Goal: Task Accomplishment & Management: Use online tool/utility

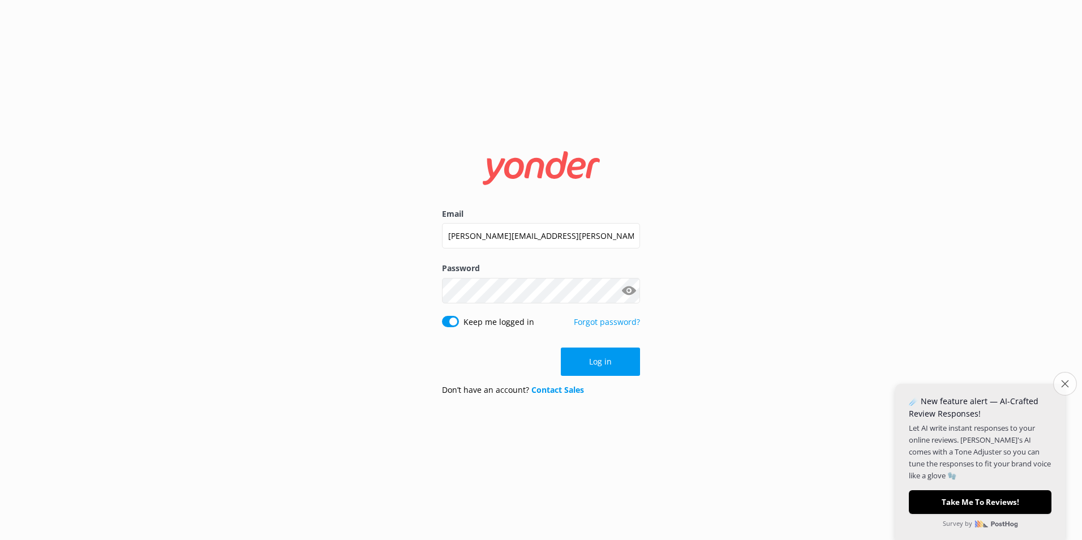
click at [1062, 382] on icon "Close survey" at bounding box center [1064, 383] width 7 height 7
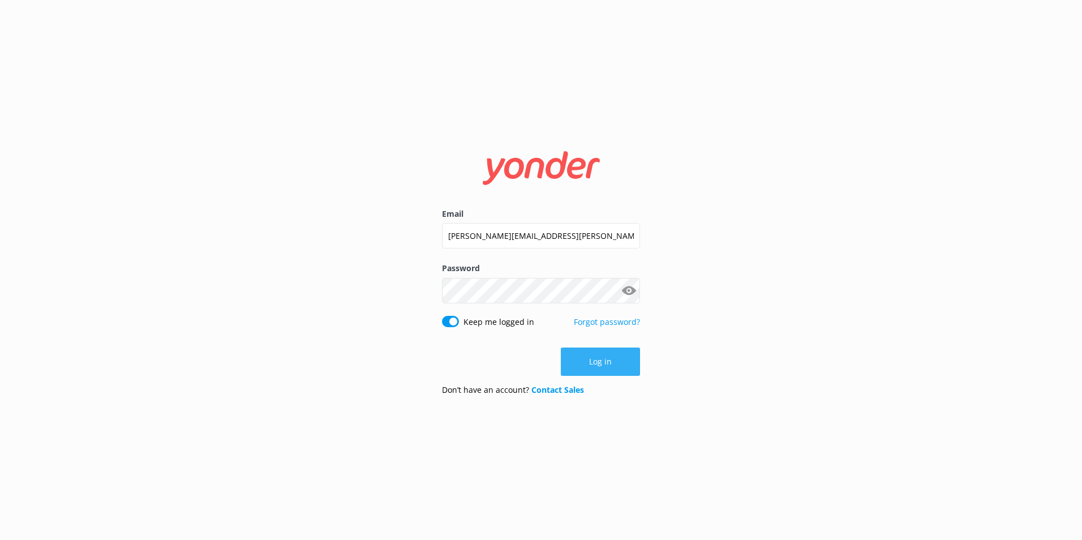
click at [605, 365] on button "Log in" at bounding box center [600, 361] width 79 height 28
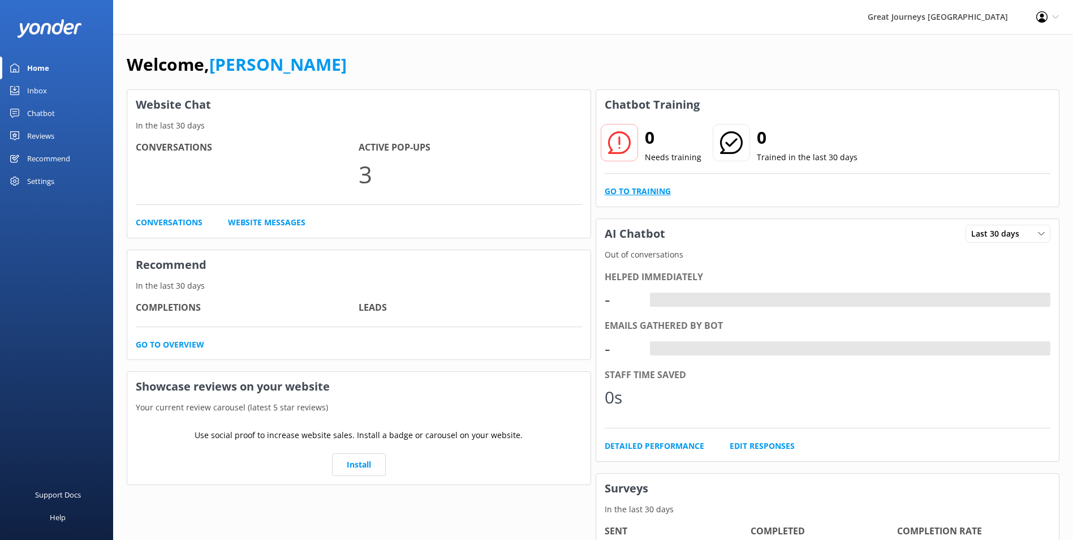
click at [628, 190] on link "Go to Training" at bounding box center [638, 191] width 66 height 12
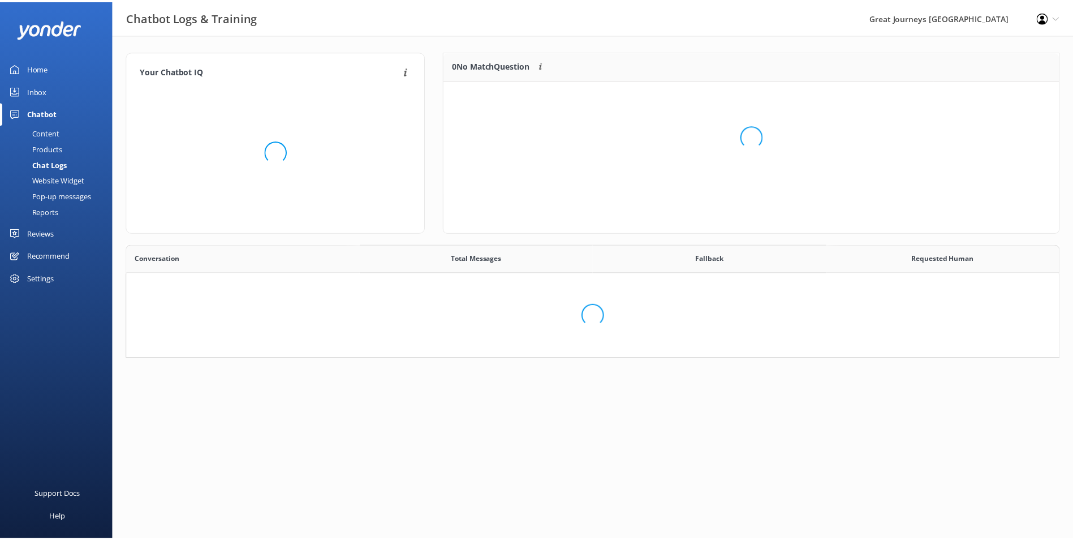
scroll to position [388, 923]
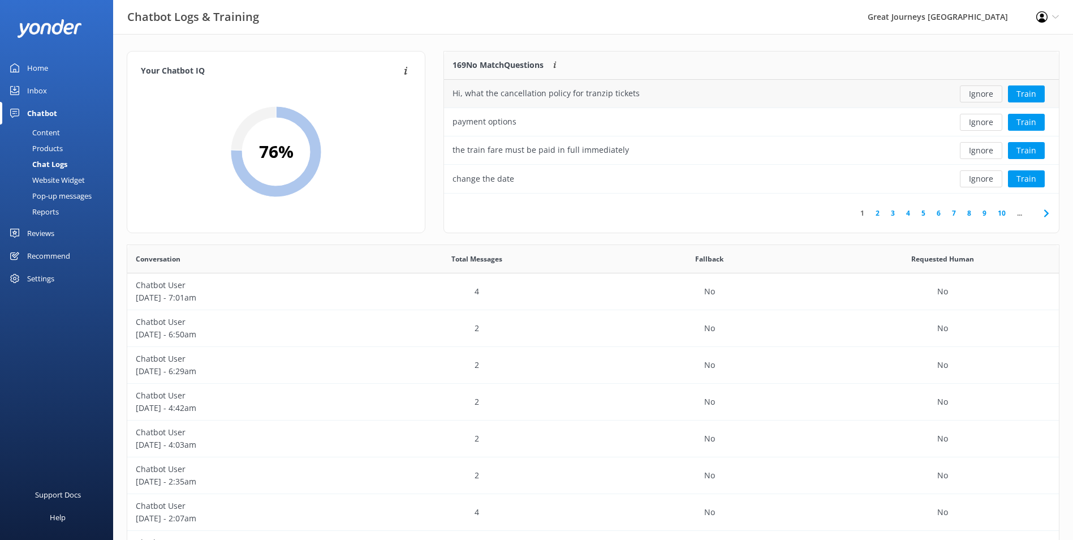
click at [980, 93] on button "Ignore" at bounding box center [981, 93] width 42 height 17
click at [980, 94] on button "Ignore" at bounding box center [981, 93] width 42 height 17
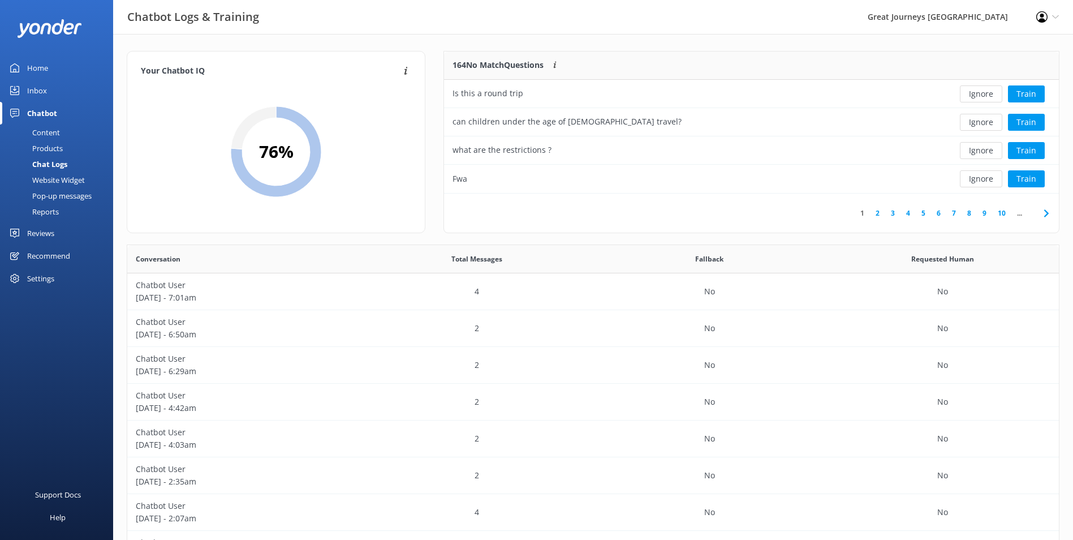
click at [980, 94] on button "Ignore" at bounding box center [981, 93] width 42 height 17
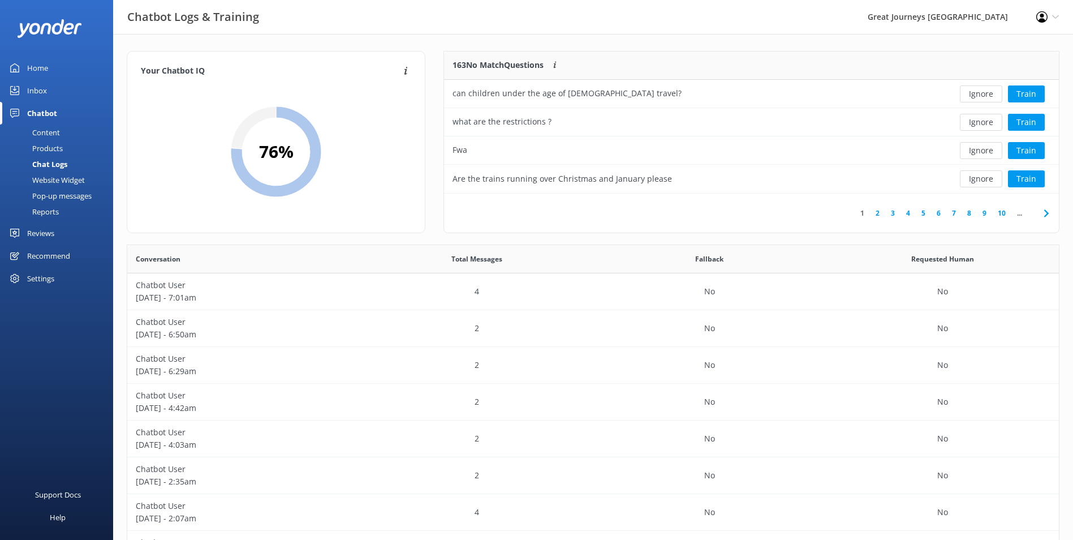
click at [980, 94] on button "Ignore" at bounding box center [981, 93] width 42 height 17
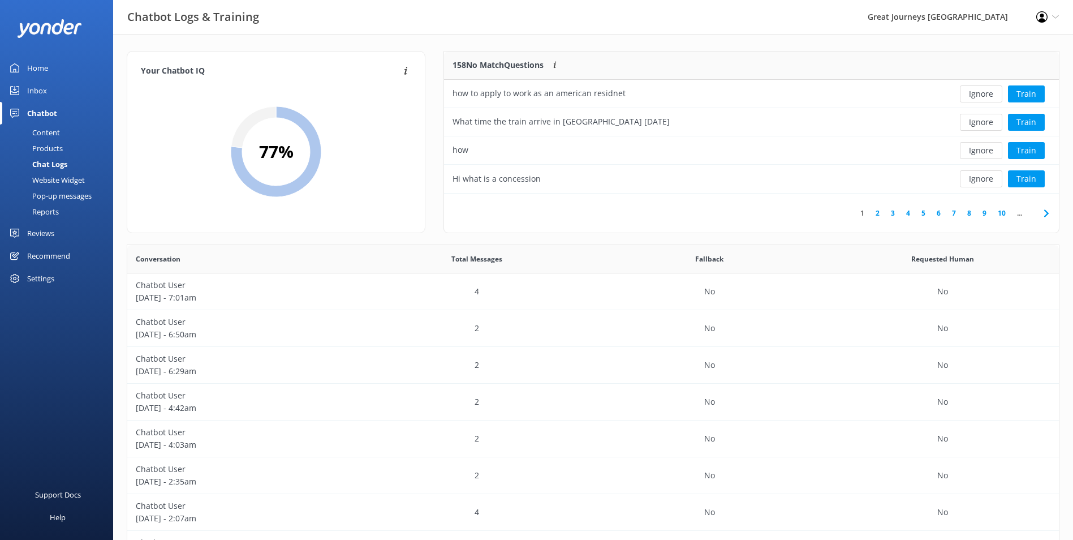
click at [980, 94] on button "Ignore" at bounding box center [981, 93] width 42 height 17
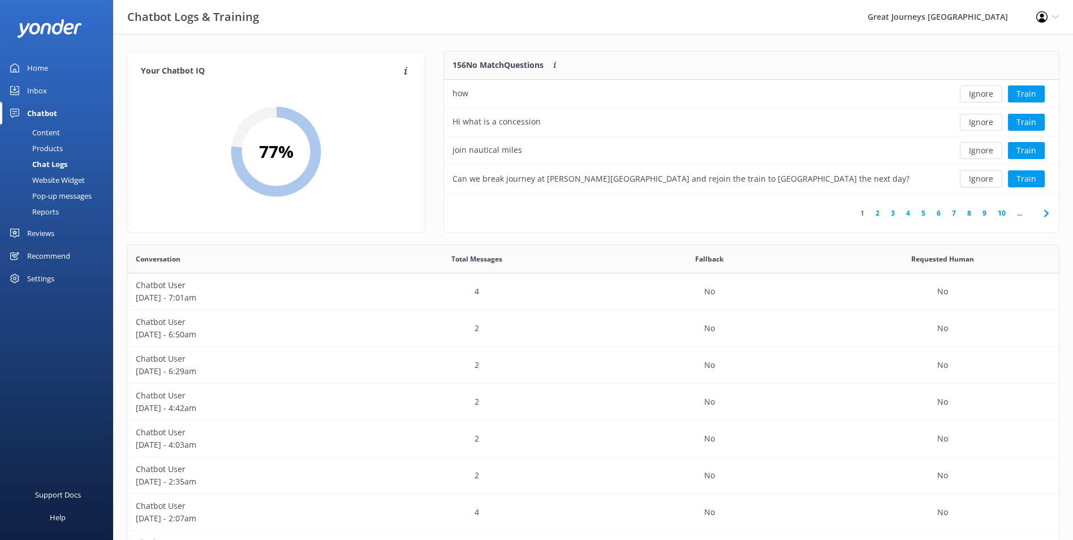
click at [980, 94] on button "Ignore" at bounding box center [981, 93] width 42 height 17
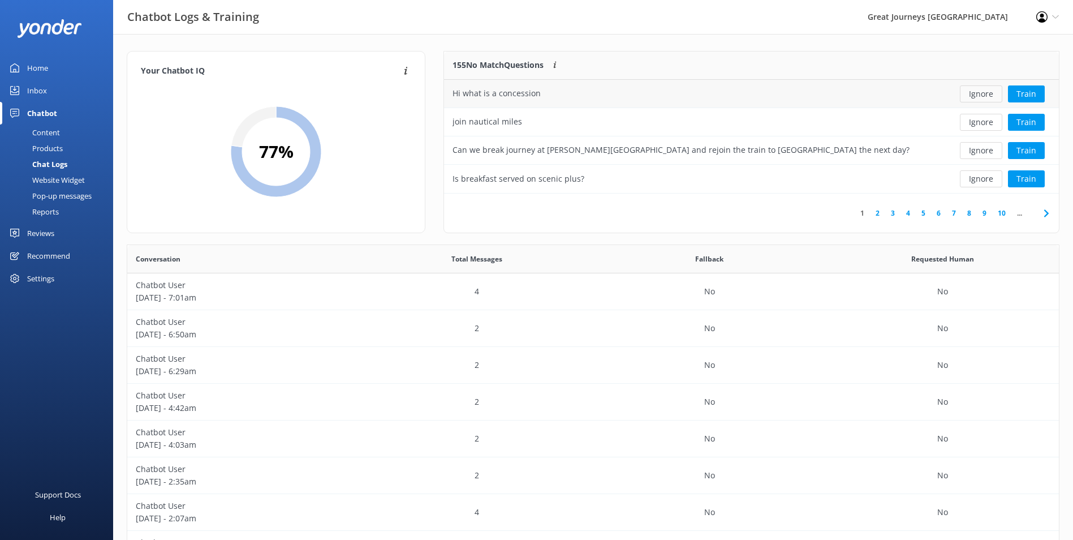
click at [988, 96] on button "Ignore" at bounding box center [981, 93] width 42 height 17
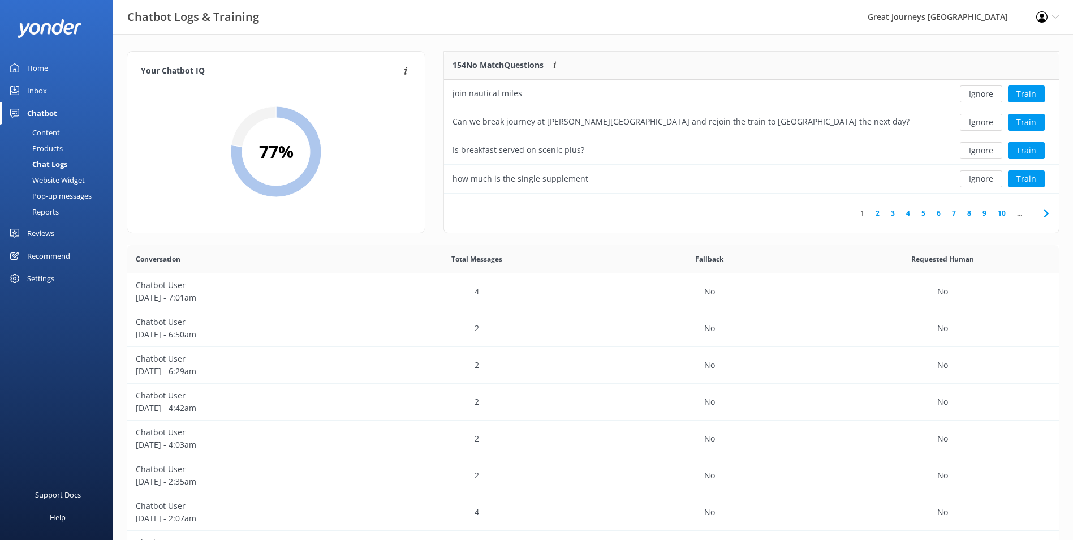
click at [988, 96] on button "Ignore" at bounding box center [981, 93] width 42 height 17
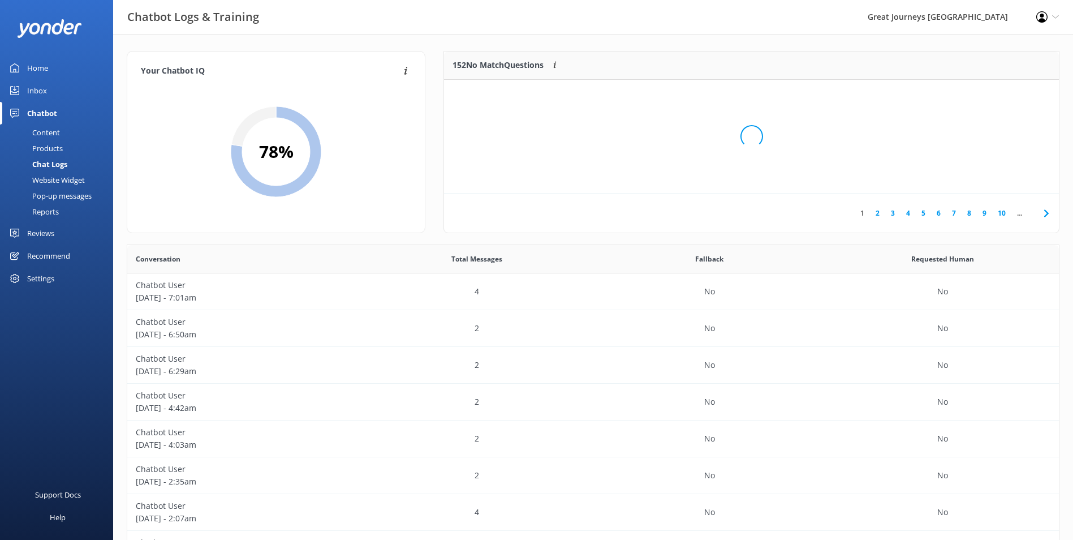
click at [988, 96] on div "Loading.." at bounding box center [751, 137] width 592 height 540
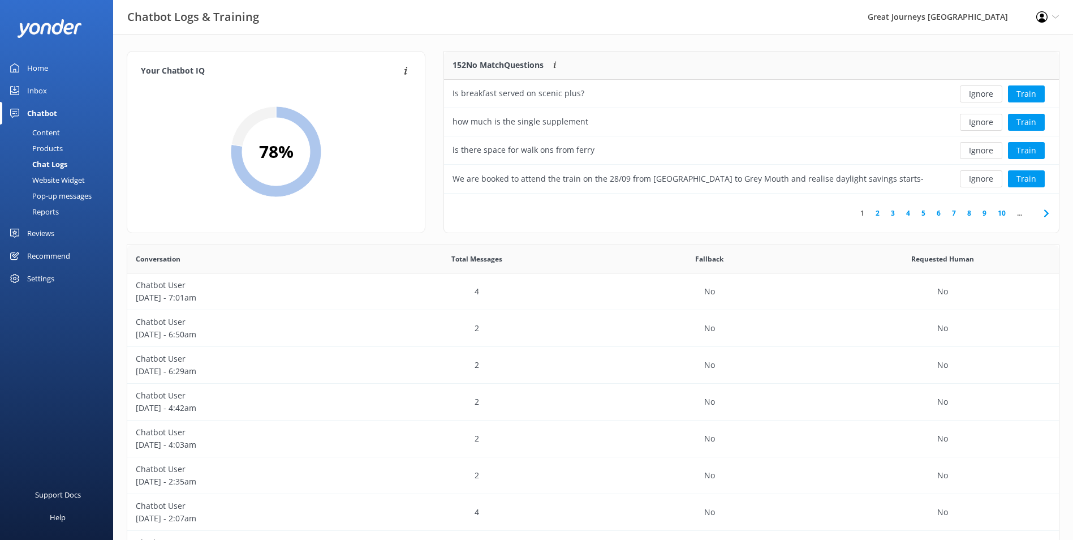
click at [988, 96] on button "Ignore" at bounding box center [981, 93] width 42 height 17
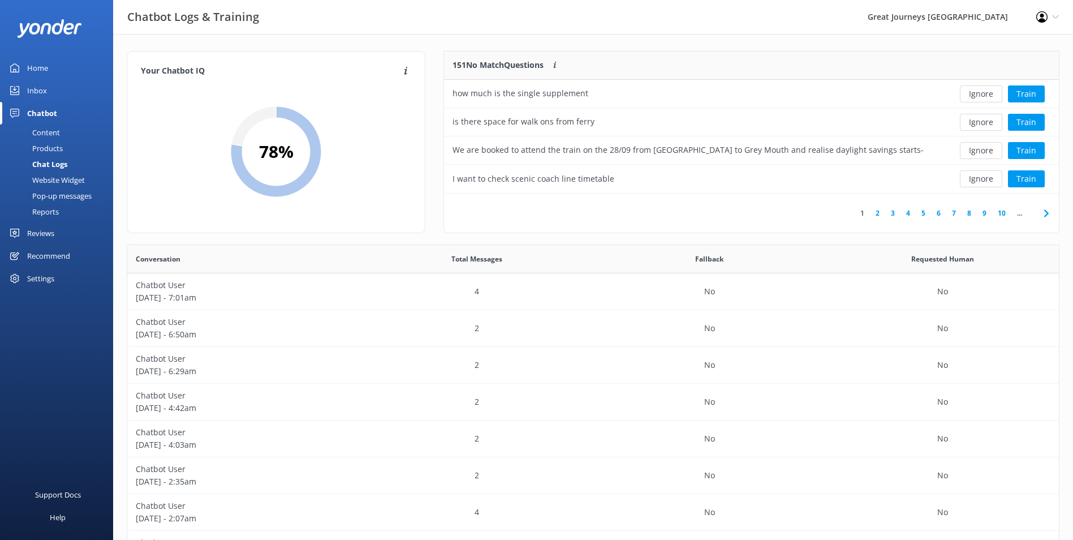
click at [988, 96] on button "Ignore" at bounding box center [981, 93] width 42 height 17
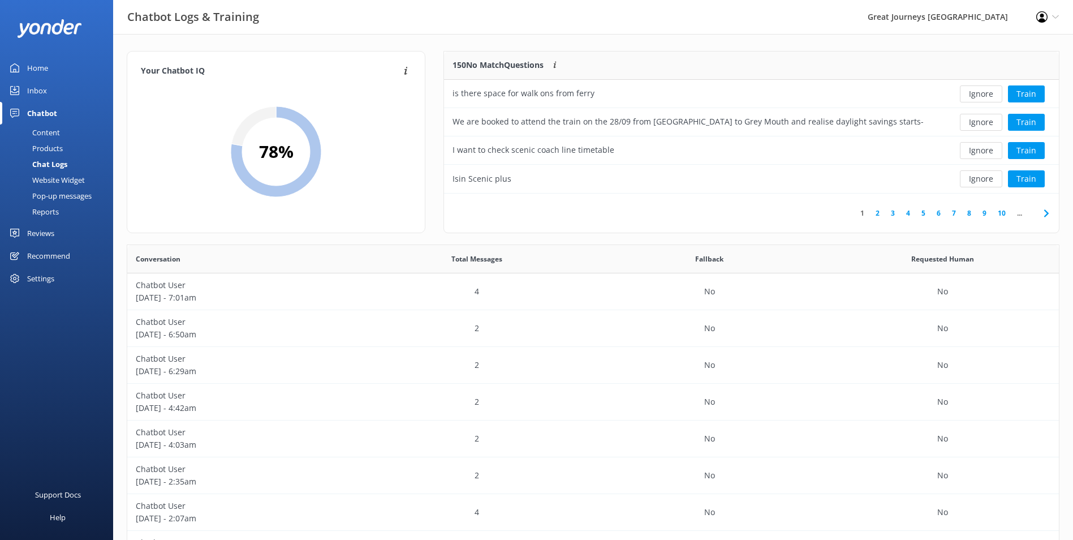
click at [988, 96] on button "Ignore" at bounding box center [981, 93] width 42 height 17
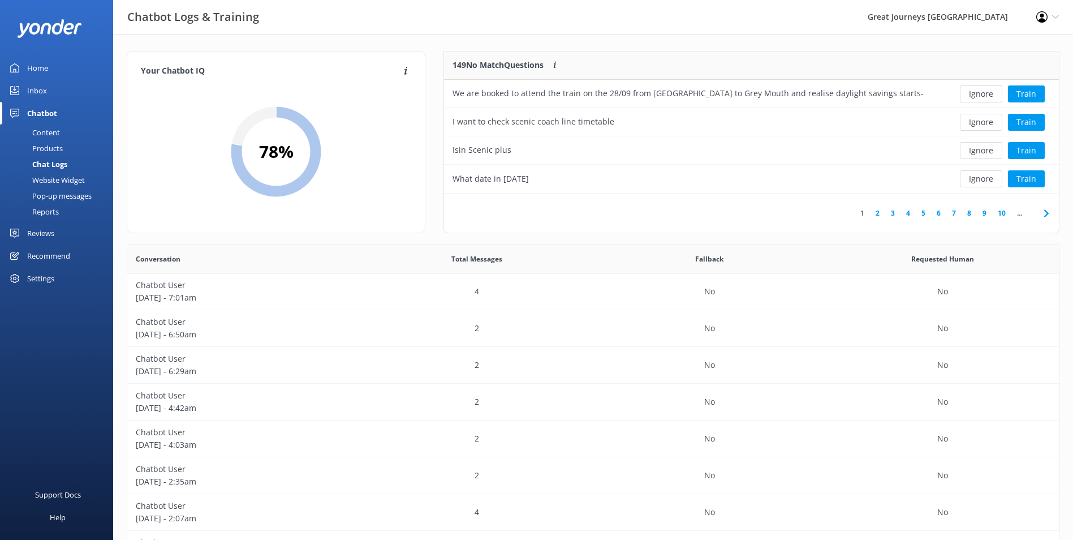
click at [988, 96] on button "Ignore" at bounding box center [981, 93] width 42 height 17
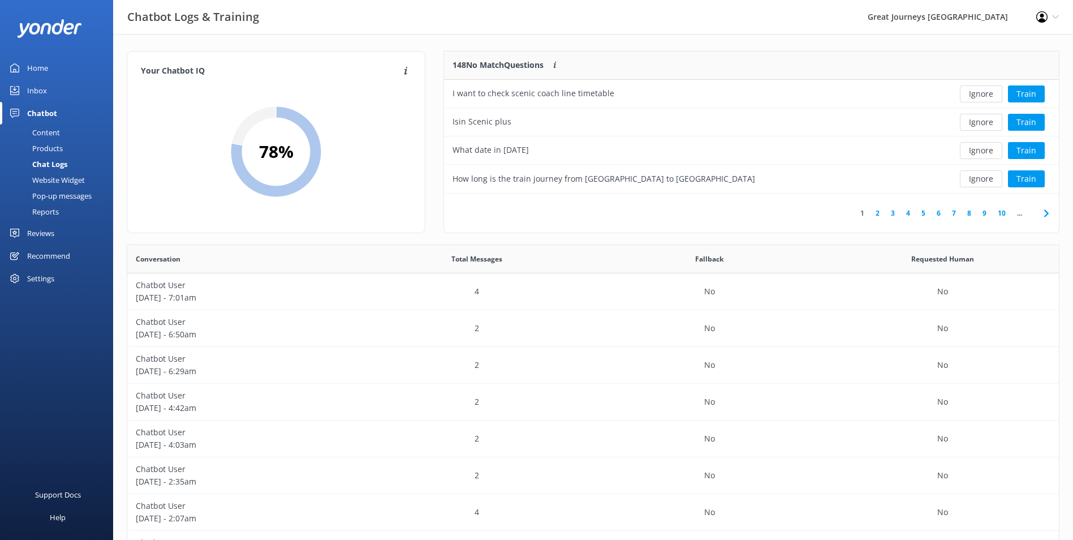
click at [988, 96] on button "Ignore" at bounding box center [981, 93] width 42 height 17
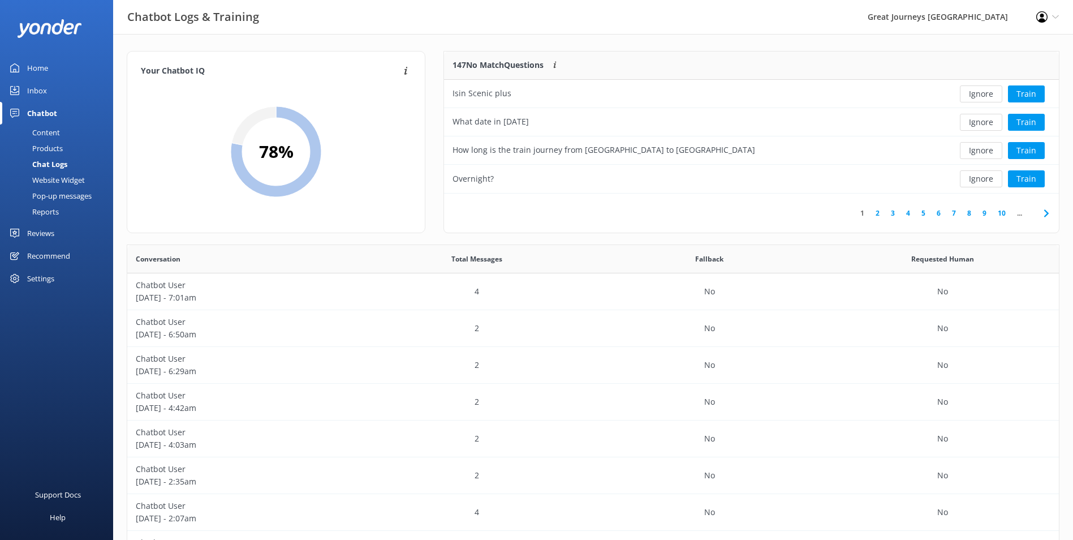
click at [988, 96] on button "Ignore" at bounding box center [981, 93] width 42 height 17
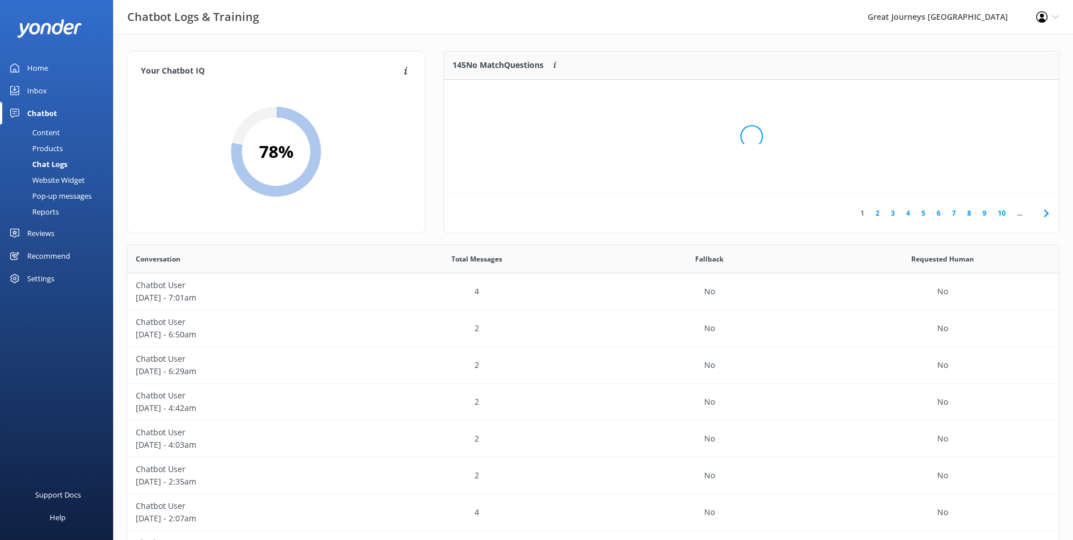
click at [988, 96] on div "Loading.." at bounding box center [751, 137] width 592 height 540
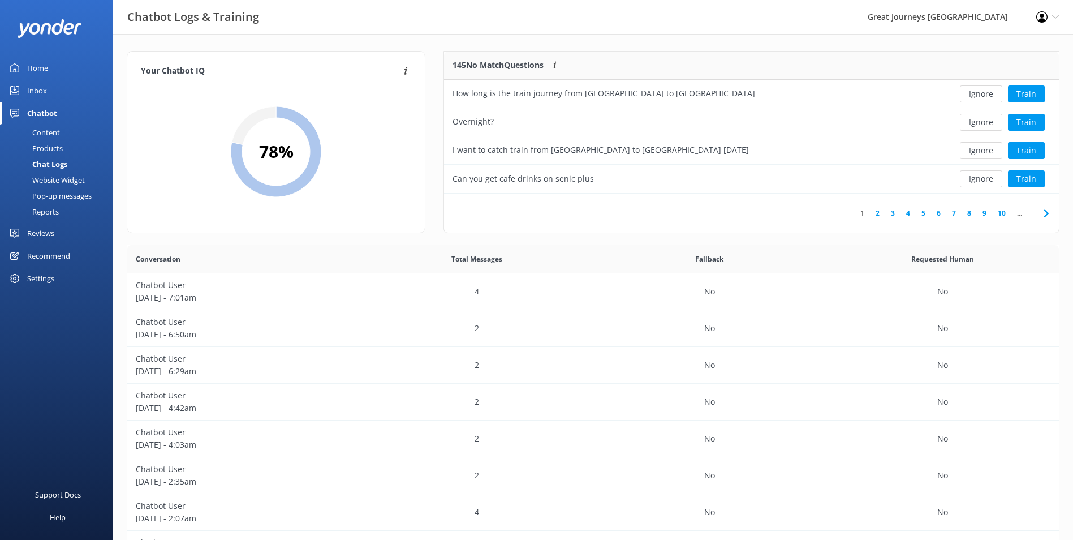
click at [988, 96] on button "Ignore" at bounding box center [981, 93] width 42 height 17
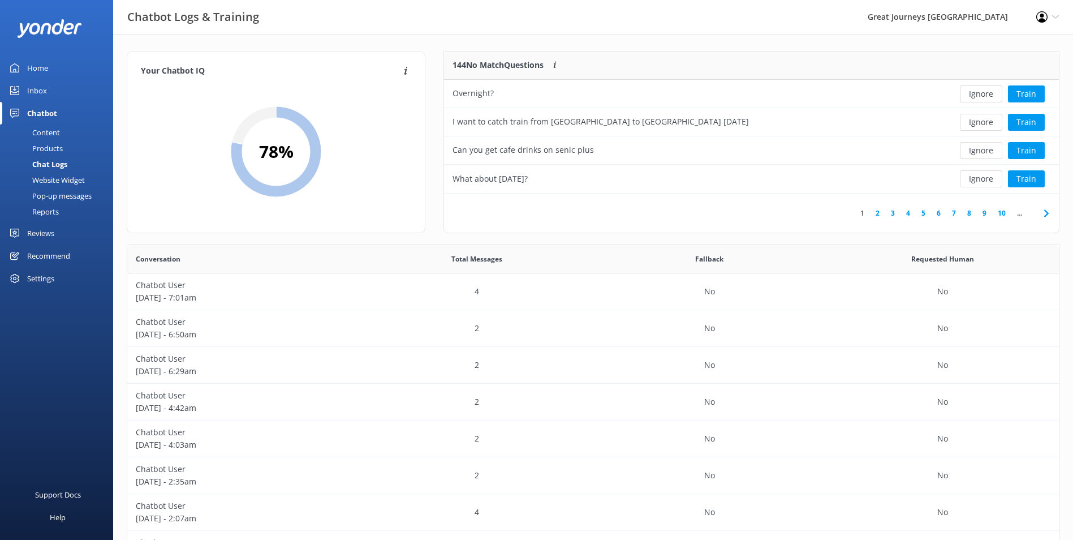
click at [988, 96] on button "Ignore" at bounding box center [981, 93] width 42 height 17
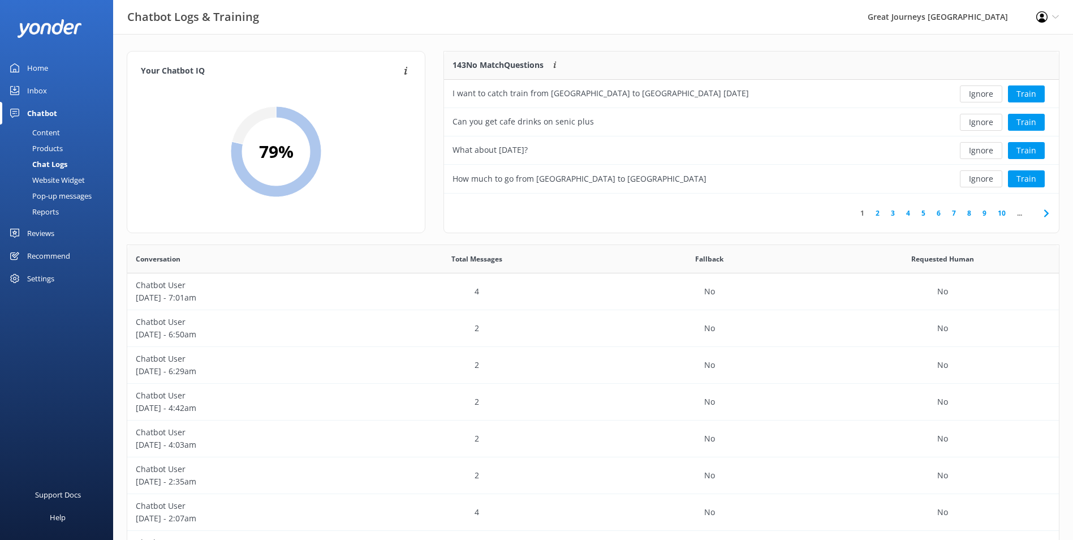
click at [988, 96] on button "Ignore" at bounding box center [981, 93] width 42 height 17
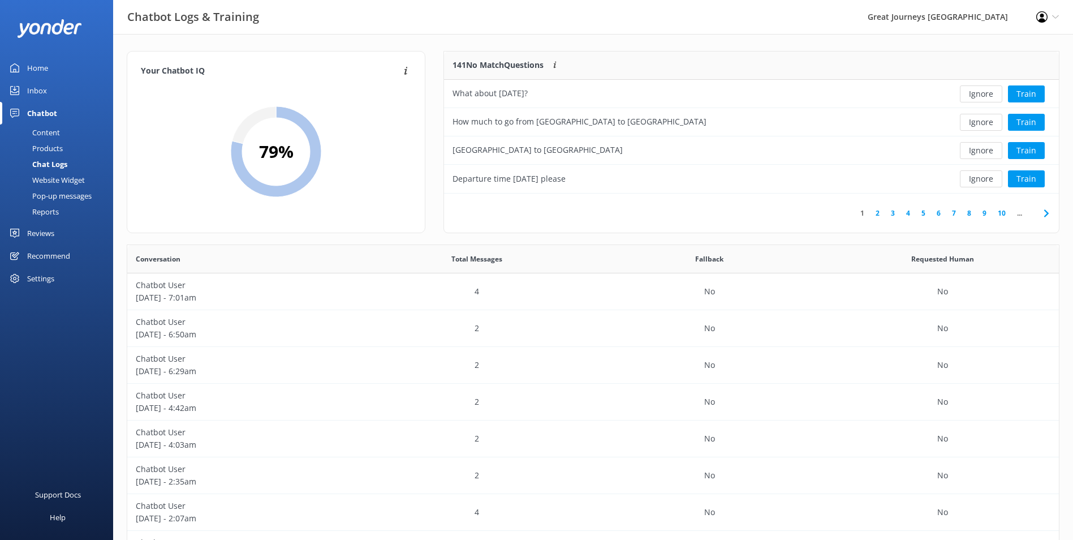
click at [989, 96] on button "Ignore" at bounding box center [981, 93] width 42 height 17
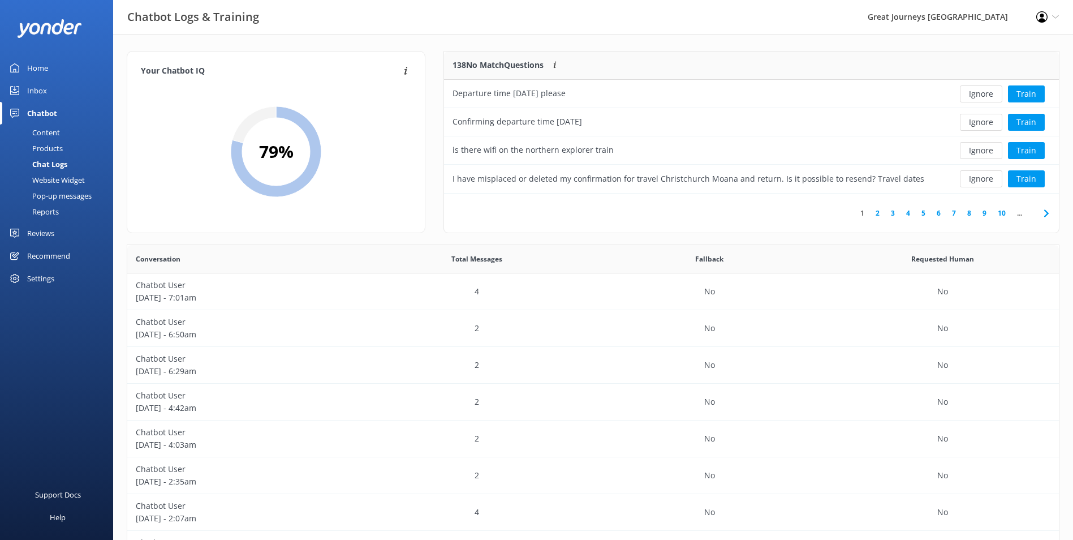
click at [989, 96] on button "Ignore" at bounding box center [981, 93] width 42 height 17
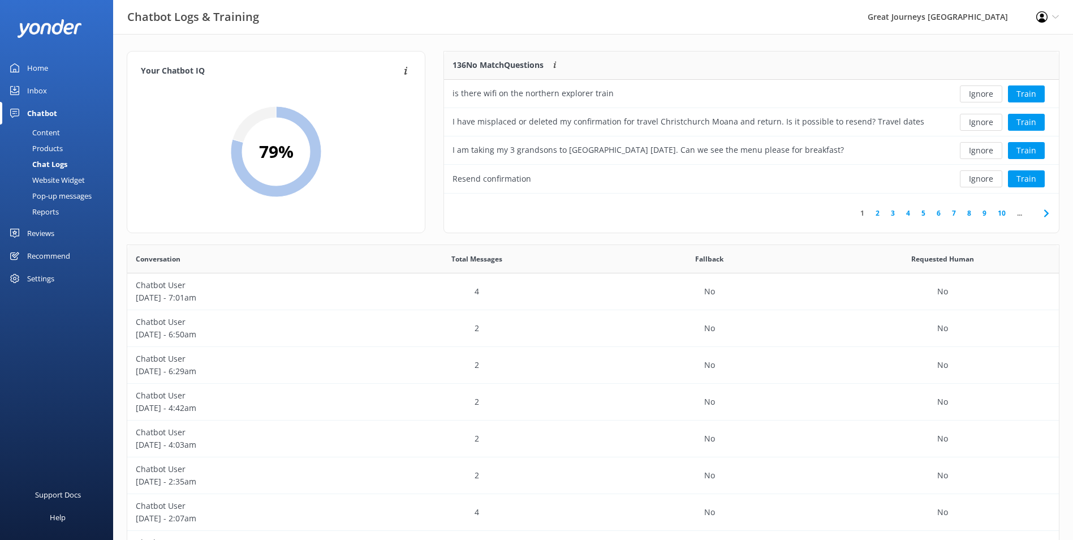
click at [989, 96] on button "Ignore" at bounding box center [981, 93] width 42 height 17
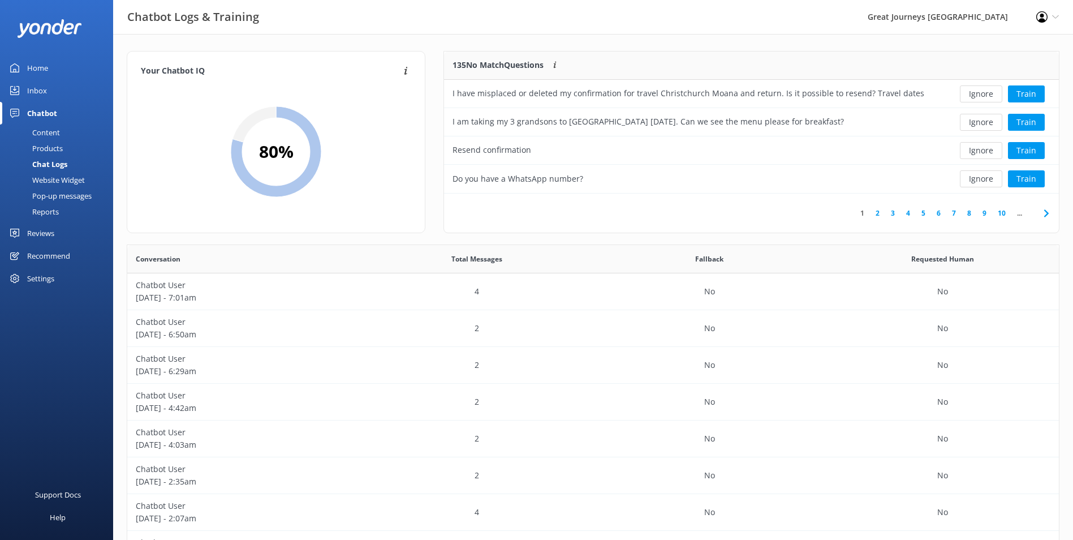
click at [989, 96] on button "Ignore" at bounding box center [981, 93] width 42 height 17
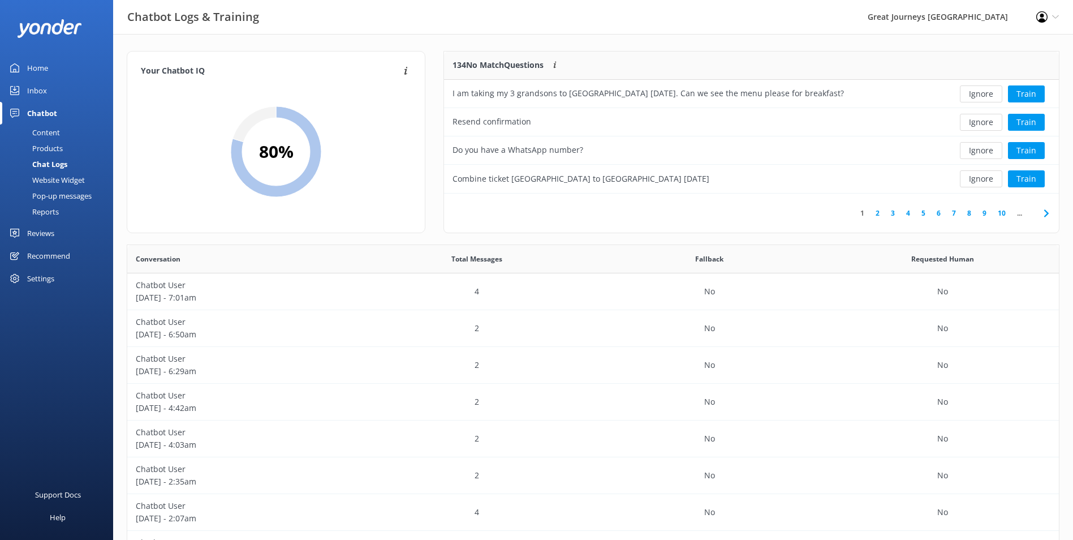
click at [989, 96] on button "Ignore" at bounding box center [981, 93] width 42 height 17
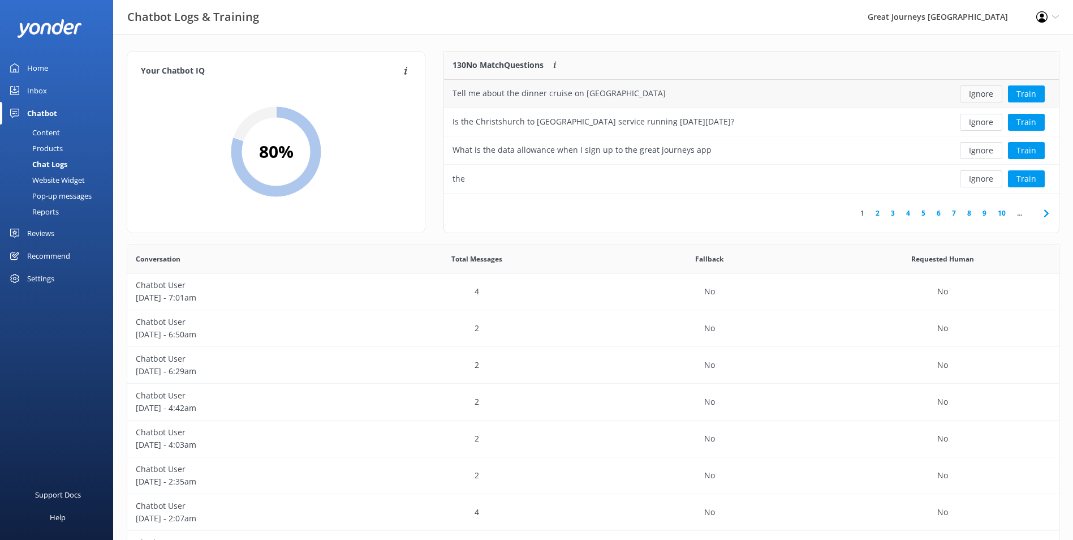
click at [989, 97] on button "Ignore" at bounding box center [981, 93] width 42 height 17
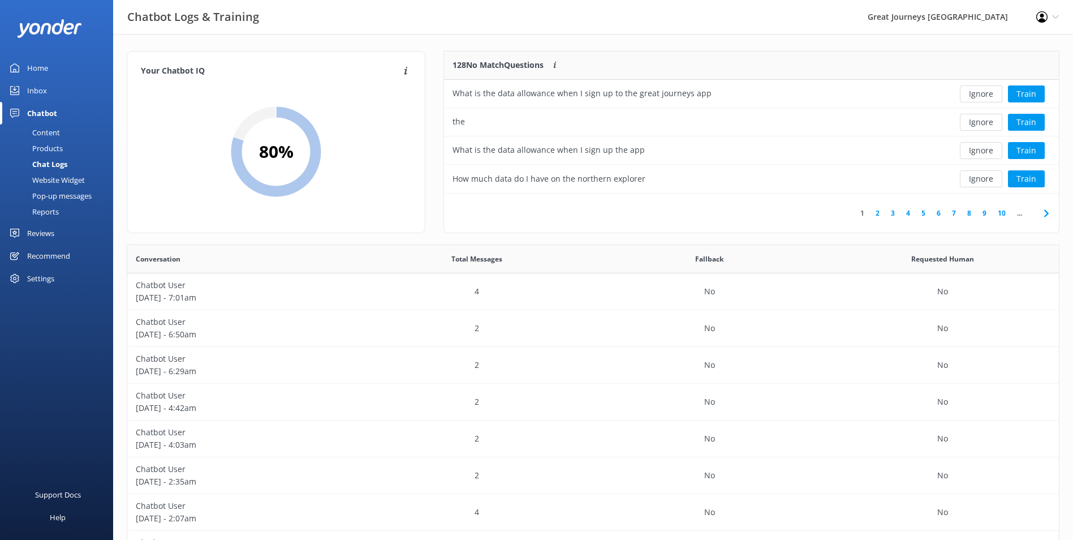
click at [989, 97] on button "Ignore" at bounding box center [981, 93] width 42 height 17
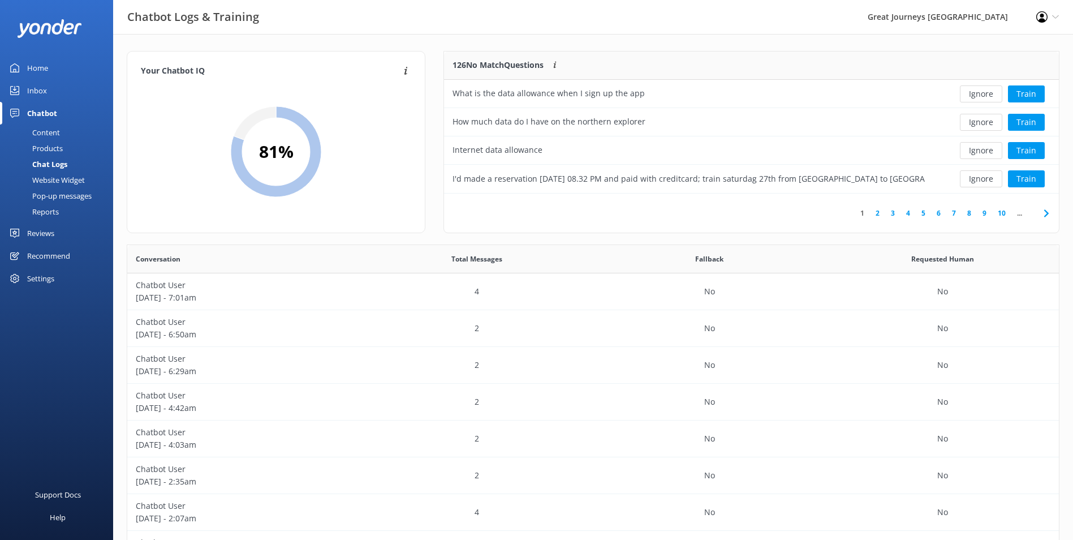
click at [989, 97] on button "Ignore" at bounding box center [981, 93] width 42 height 17
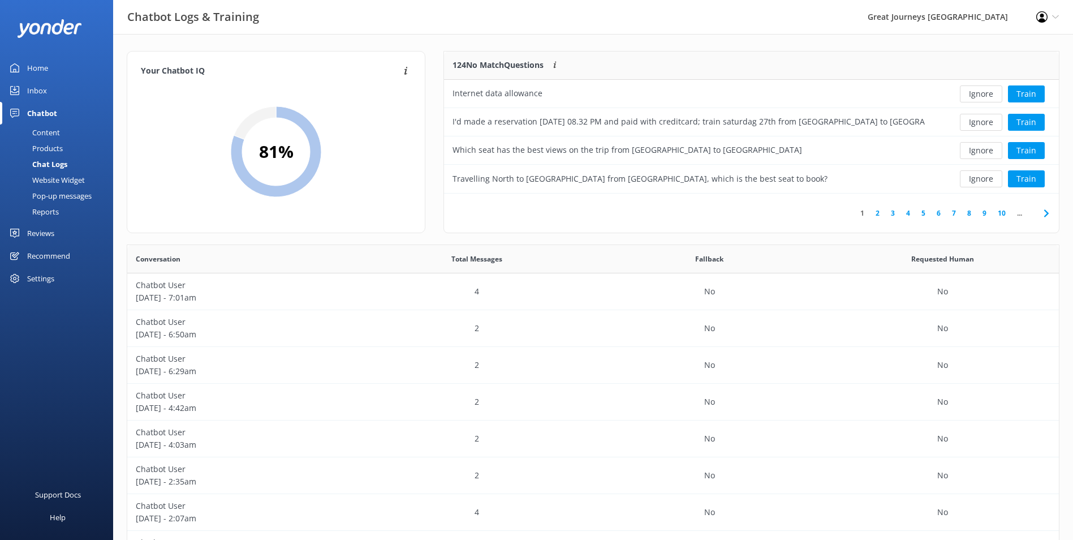
click at [989, 97] on button "Ignore" at bounding box center [981, 93] width 42 height 17
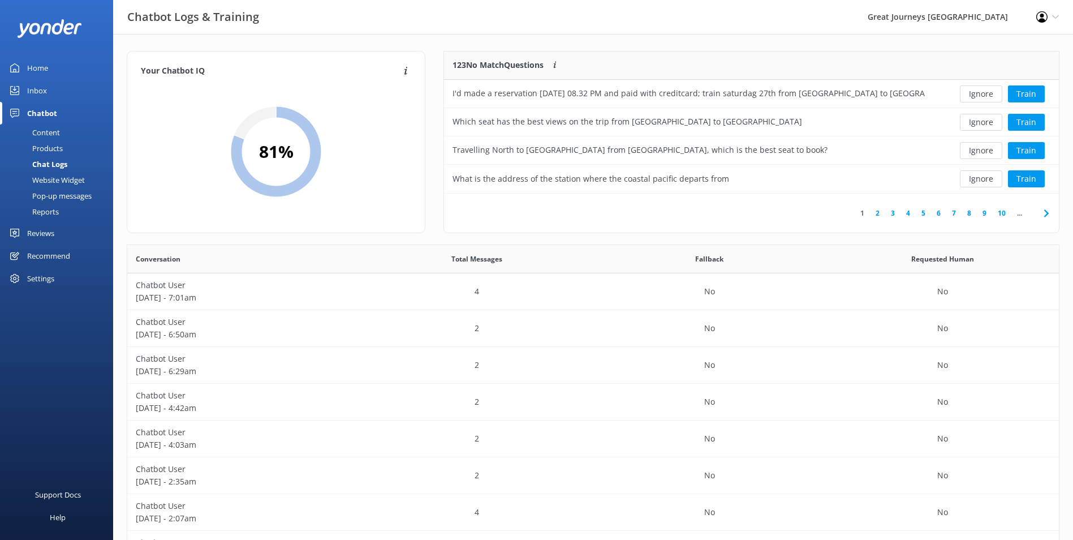
click at [989, 97] on button "Ignore" at bounding box center [981, 93] width 42 height 17
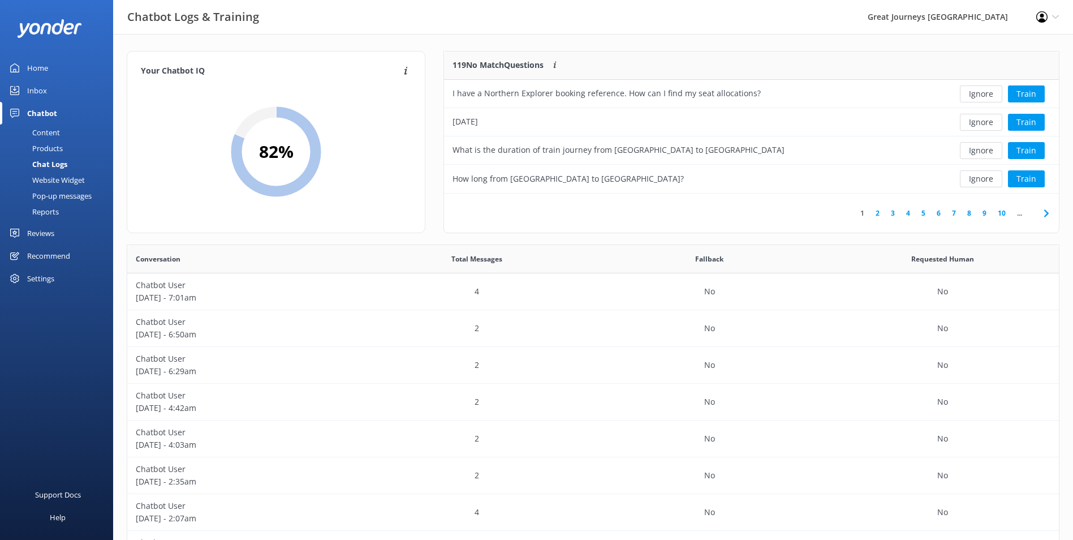
click at [989, 97] on button "Ignore" at bounding box center [981, 93] width 42 height 17
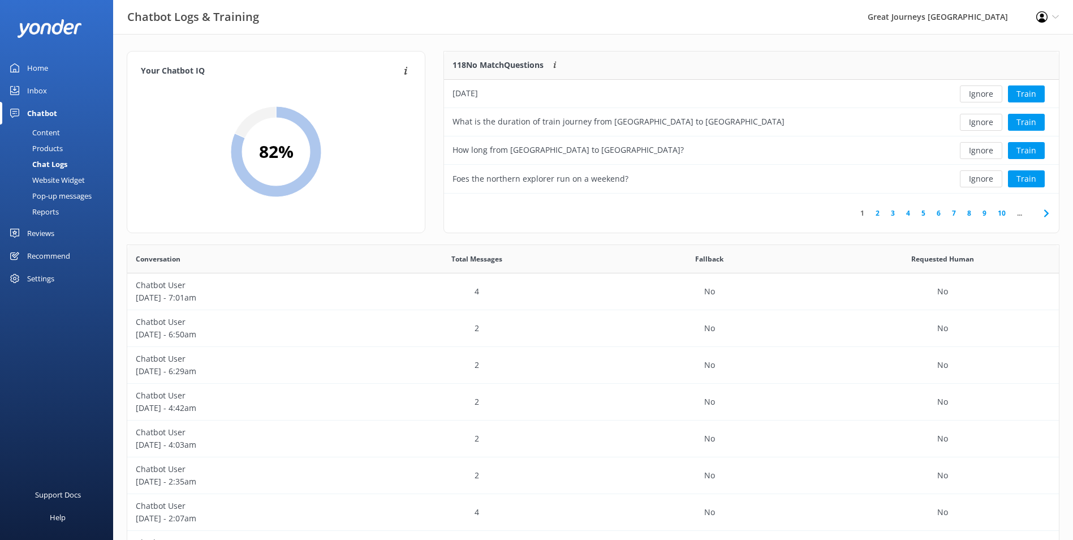
click at [989, 97] on button "Ignore" at bounding box center [981, 93] width 42 height 17
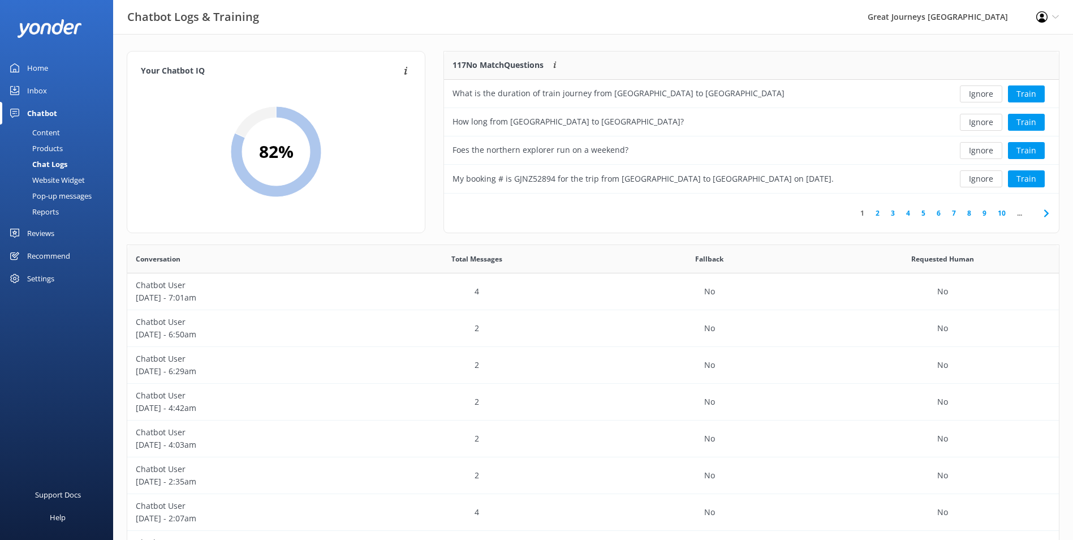
click at [989, 97] on button "Ignore" at bounding box center [981, 93] width 42 height 17
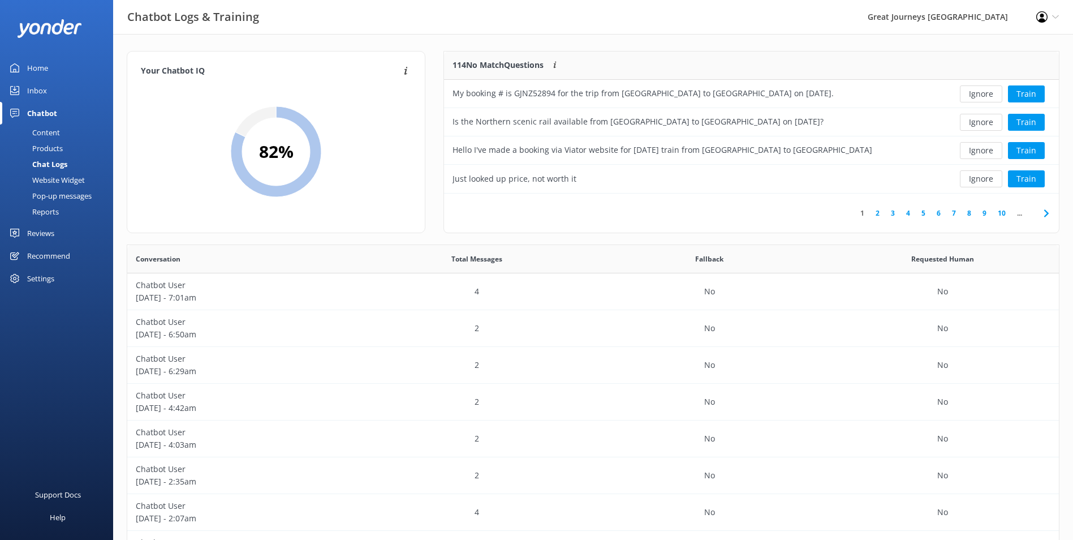
click at [989, 97] on button "Ignore" at bounding box center [981, 93] width 42 height 17
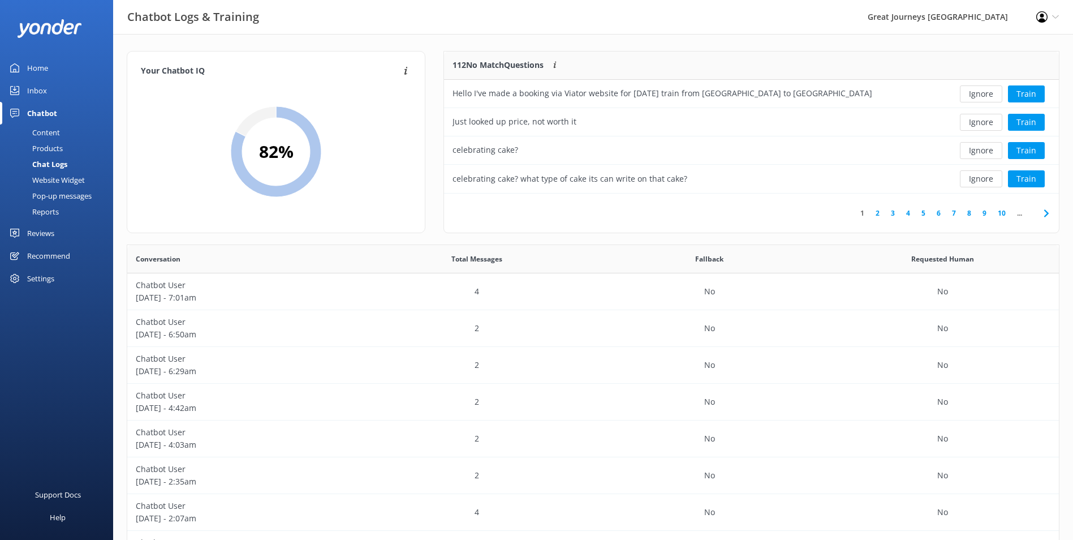
click at [989, 97] on button "Ignore" at bounding box center [981, 93] width 42 height 17
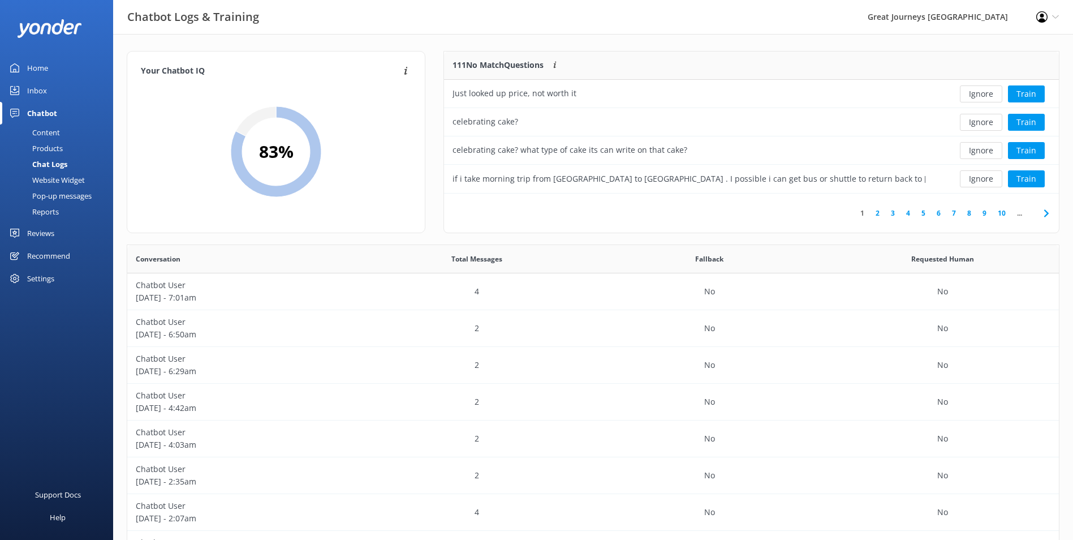
click at [989, 97] on button "Ignore" at bounding box center [981, 93] width 42 height 17
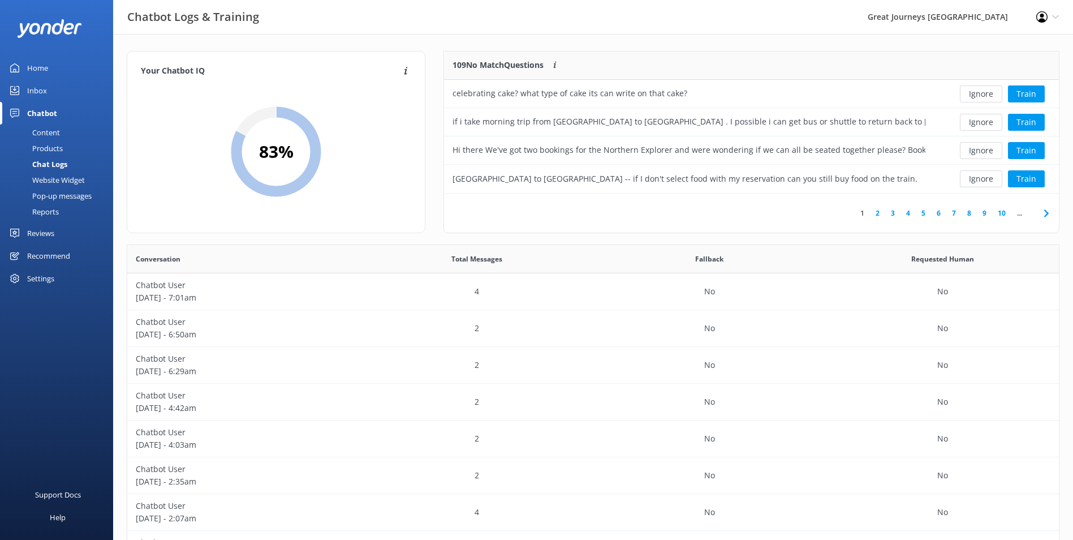
click at [989, 97] on button "Ignore" at bounding box center [981, 93] width 42 height 17
click at [989, 97] on div "Ignore Train" at bounding box center [996, 93] width 108 height 17
click at [989, 97] on button "Ignore" at bounding box center [981, 93] width 42 height 17
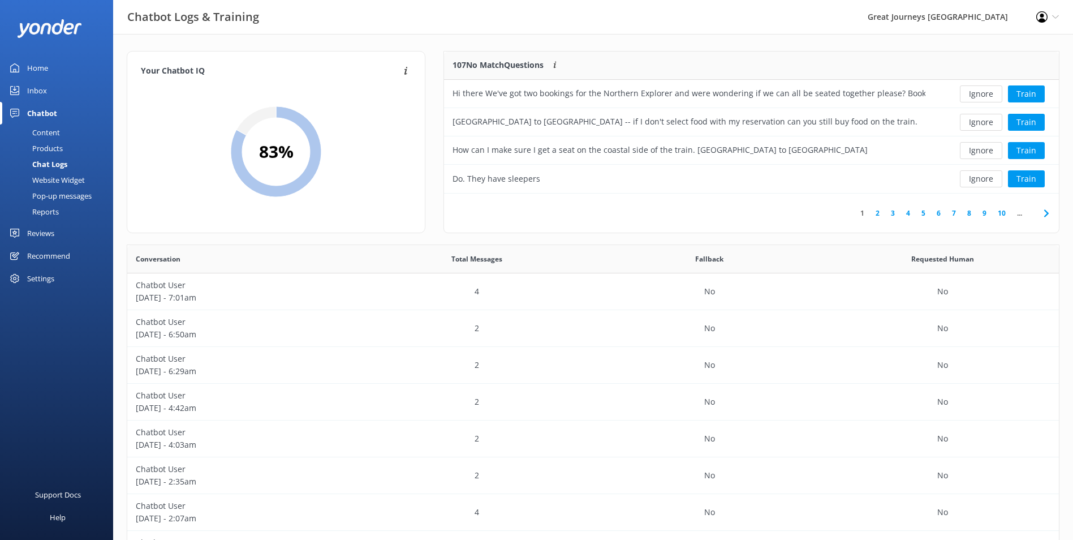
click at [989, 97] on button "Ignore" at bounding box center [981, 93] width 42 height 17
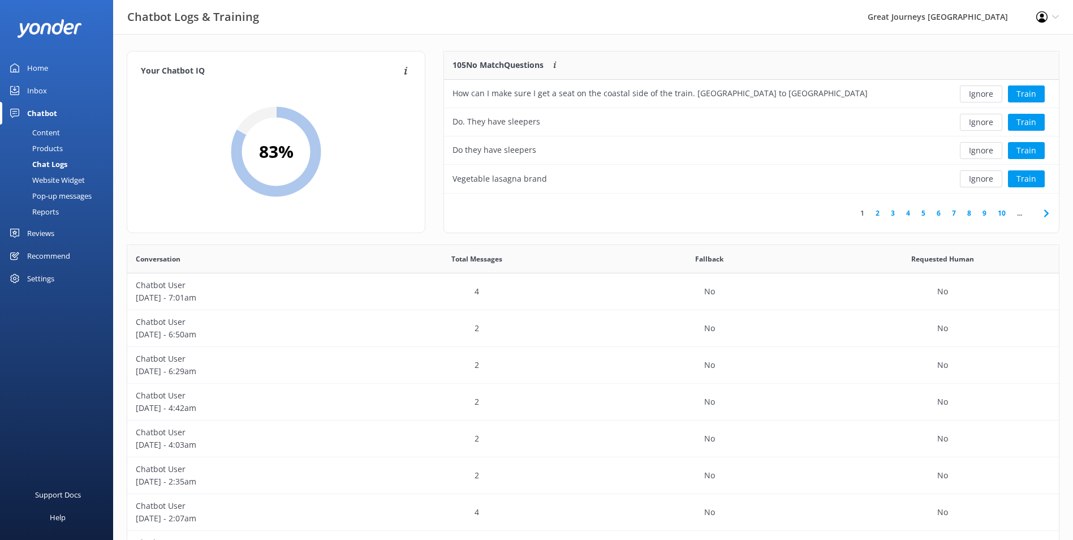
click at [989, 97] on button "Ignore" at bounding box center [981, 93] width 42 height 17
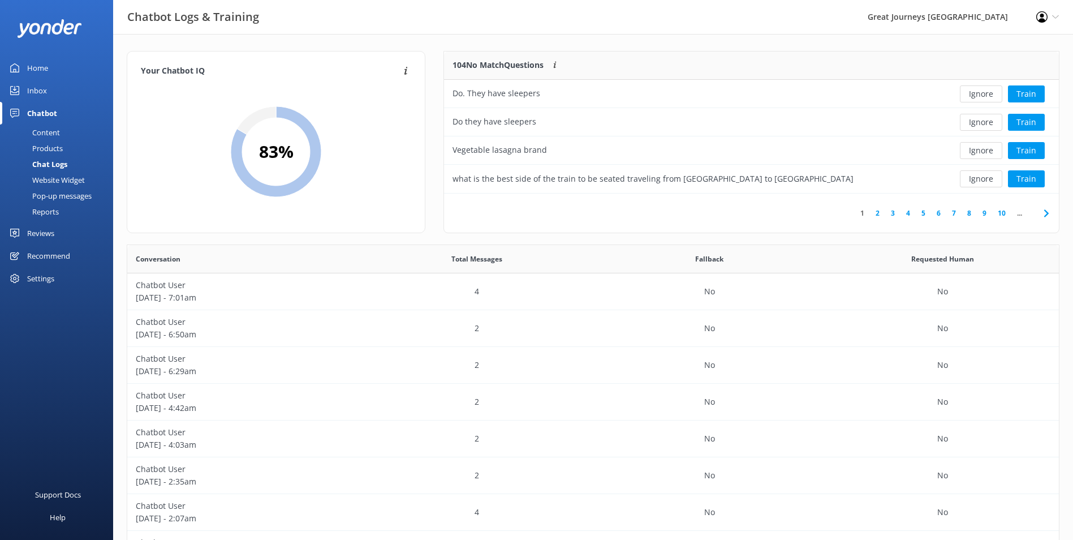
click at [989, 97] on button "Ignore" at bounding box center [981, 93] width 42 height 17
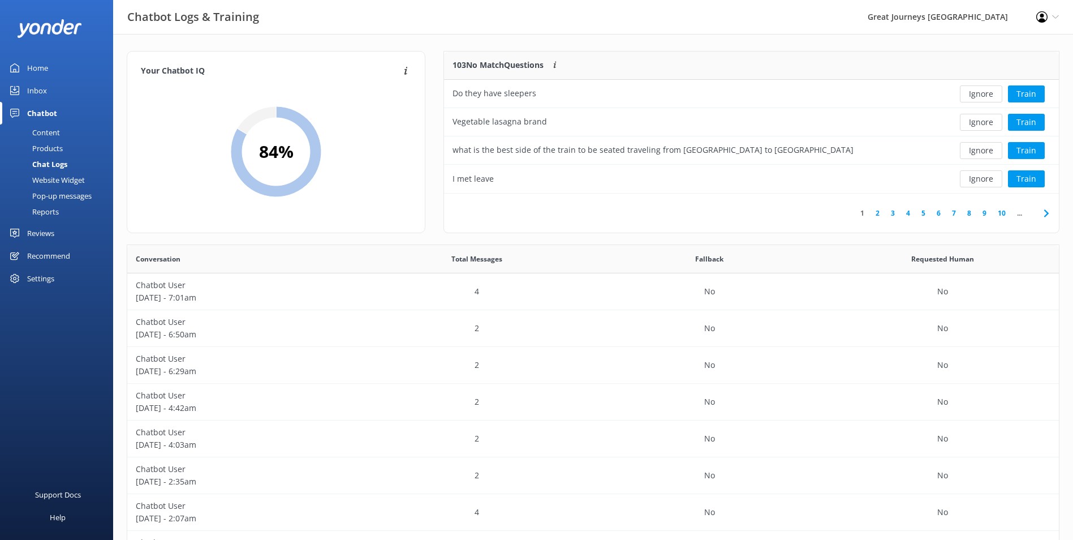
click at [989, 97] on button "Ignore" at bounding box center [981, 93] width 42 height 17
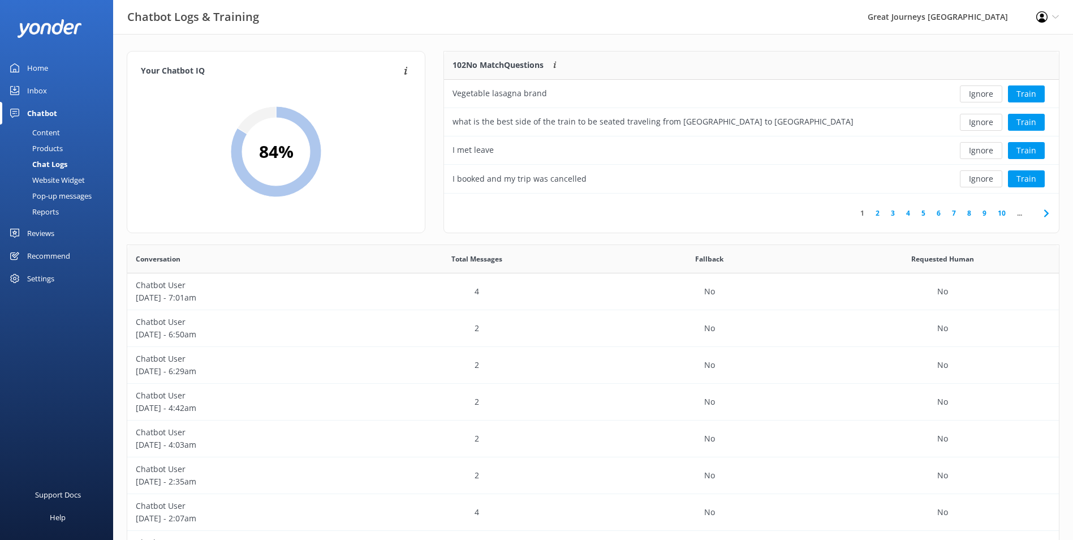
click at [989, 97] on button "Ignore" at bounding box center [981, 93] width 42 height 17
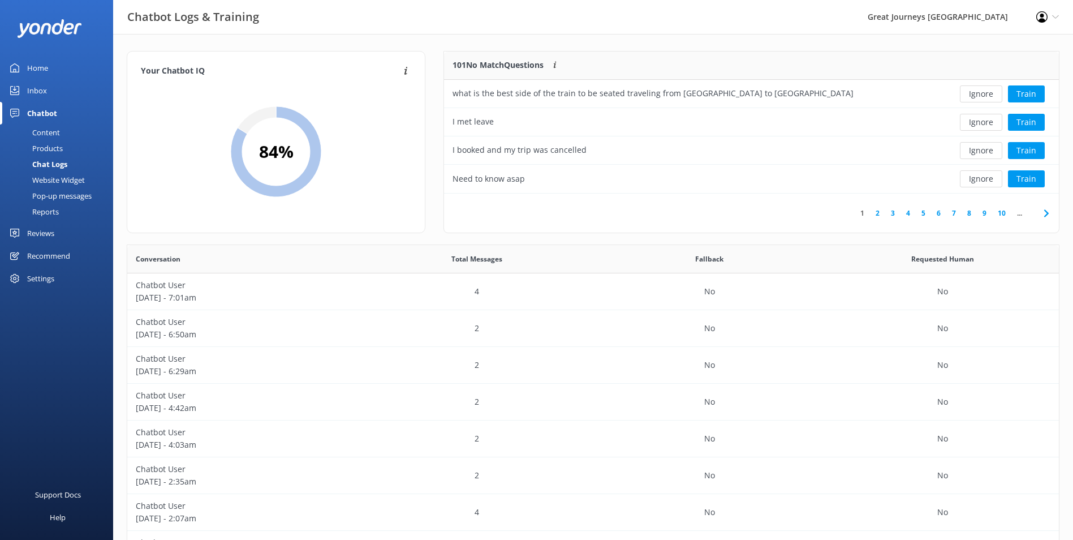
click at [989, 97] on button "Ignore" at bounding box center [981, 93] width 42 height 17
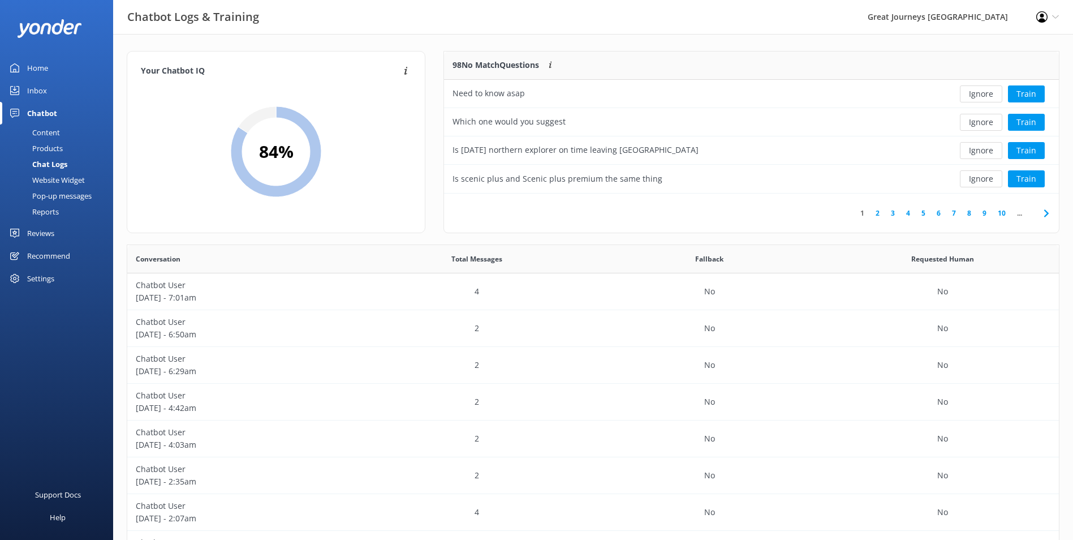
click at [989, 97] on button "Ignore" at bounding box center [981, 93] width 42 height 17
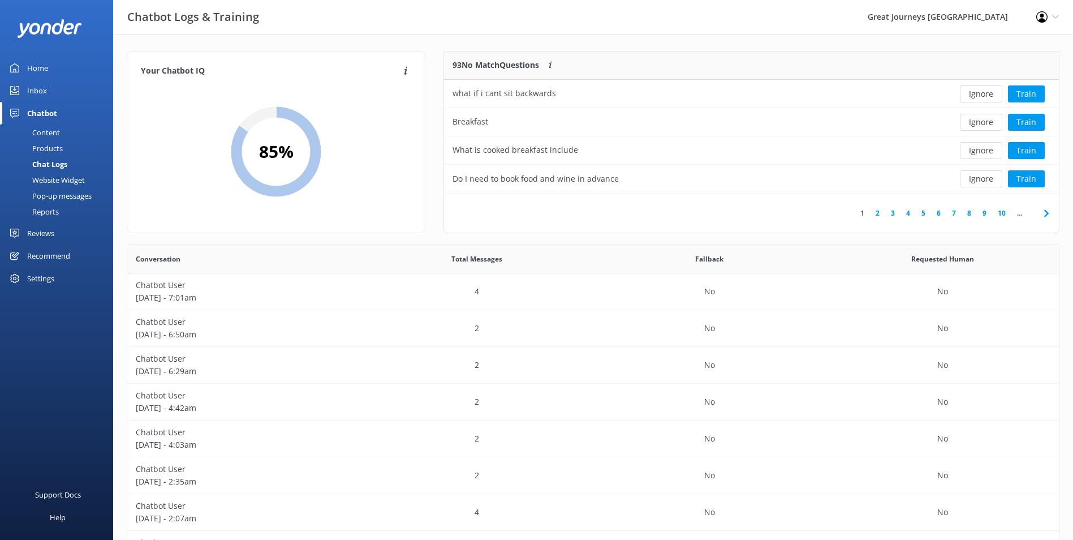
click at [989, 97] on button "Ignore" at bounding box center [981, 93] width 42 height 17
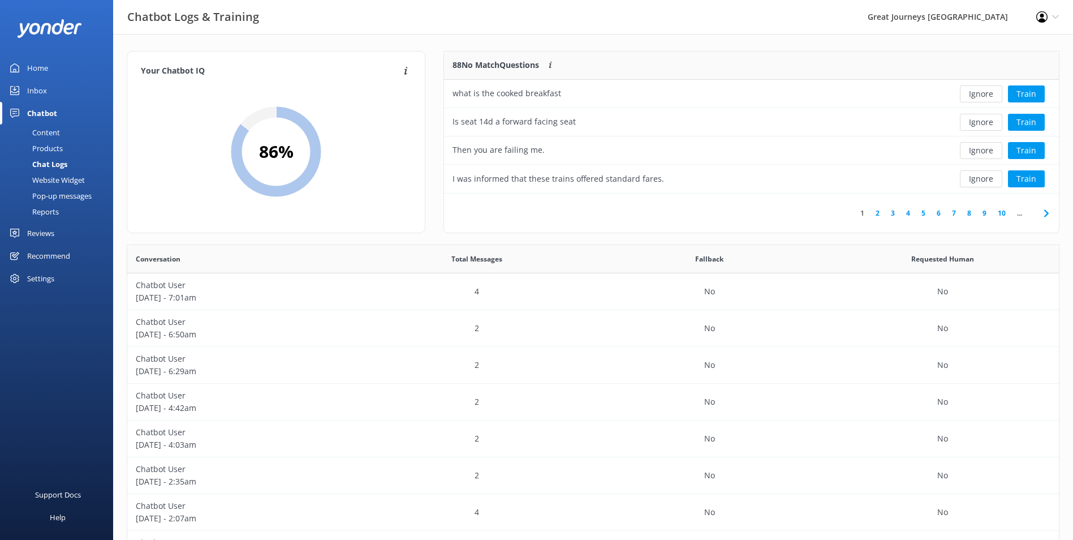
click at [989, 97] on button "Ignore" at bounding box center [981, 93] width 42 height 17
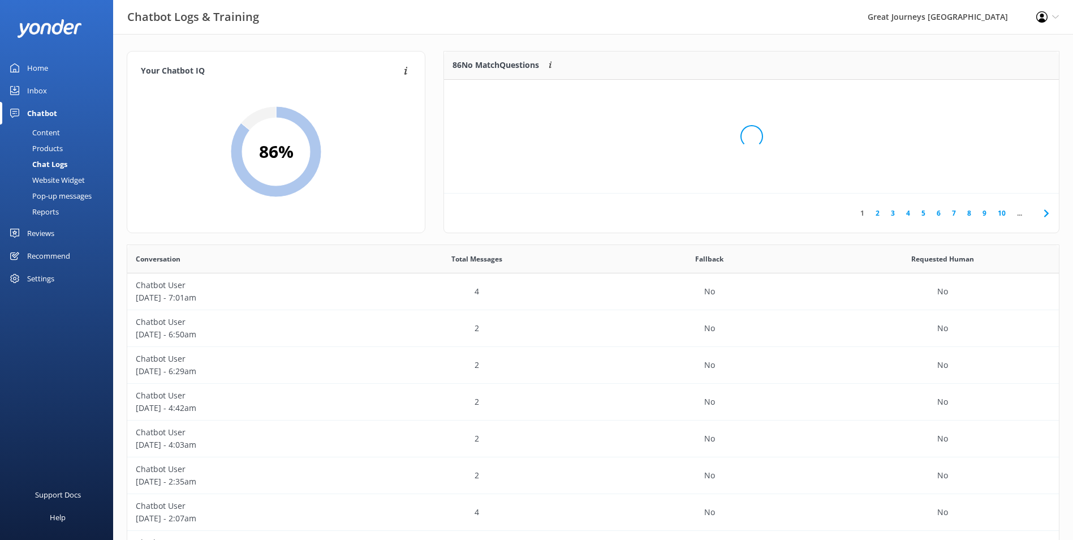
click at [989, 97] on div "Loading.." at bounding box center [751, 137] width 592 height 540
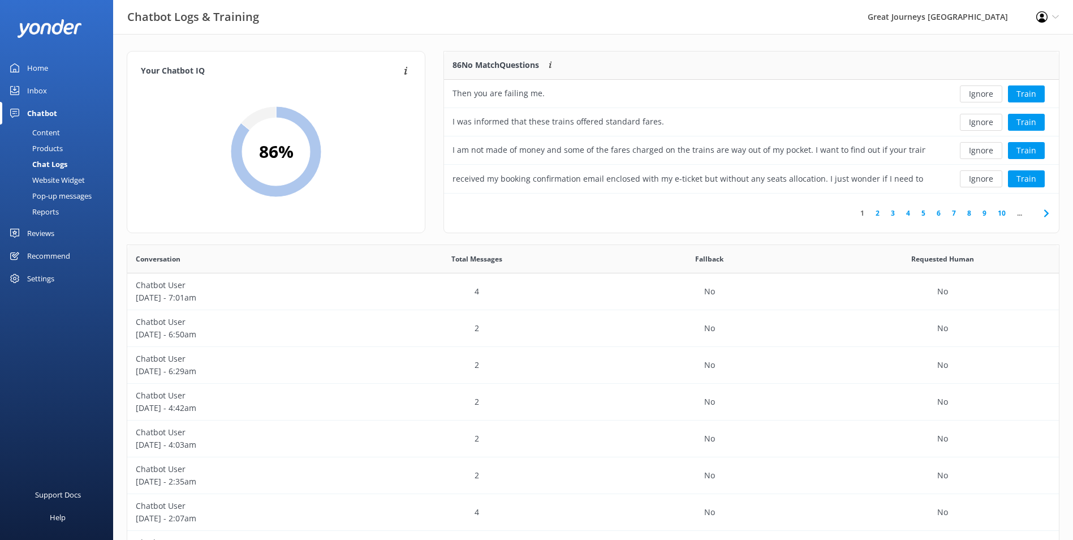
click at [989, 97] on button "Ignore" at bounding box center [981, 93] width 42 height 17
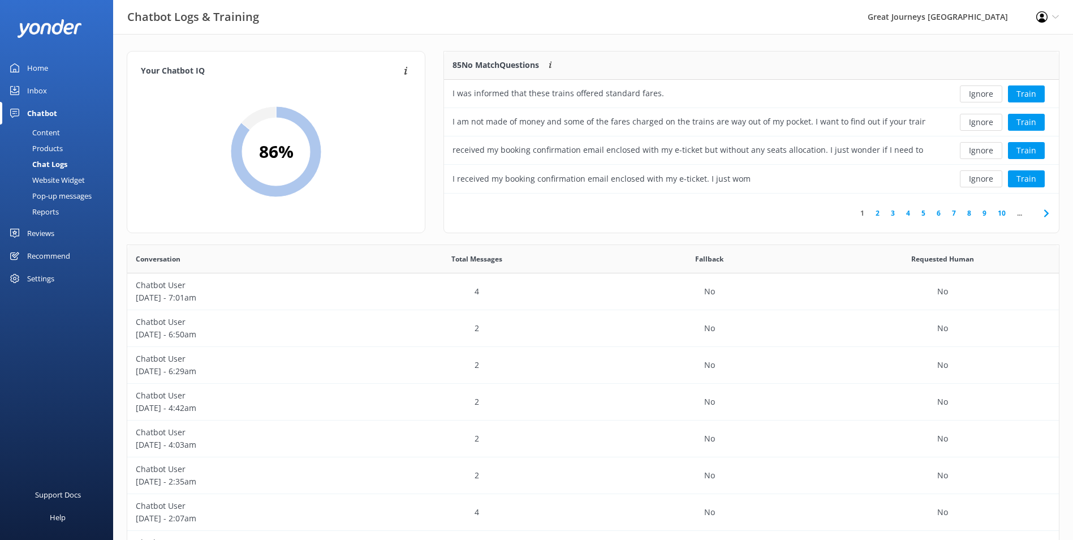
click at [989, 97] on button "Ignore" at bounding box center [981, 93] width 42 height 17
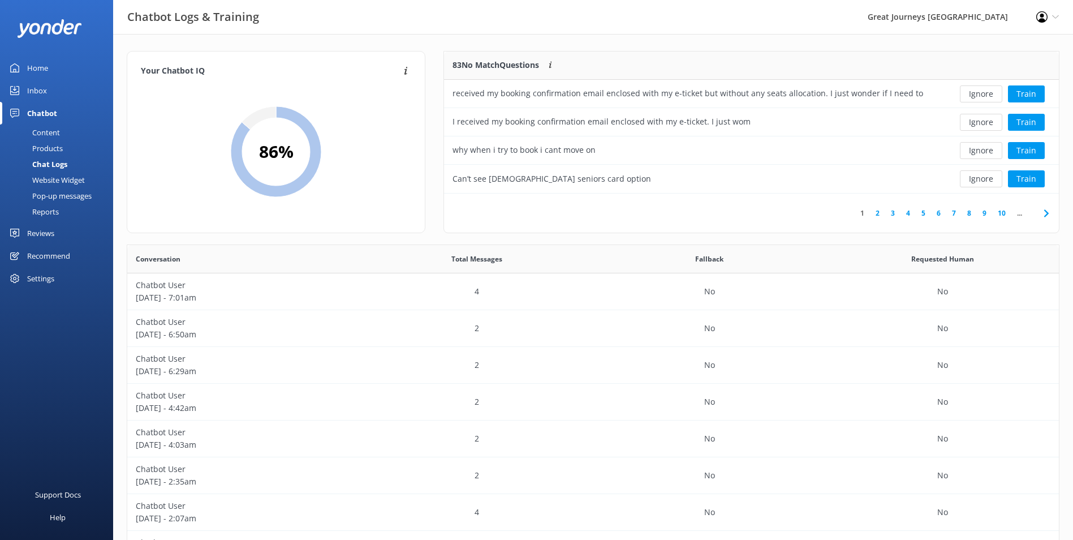
click at [989, 97] on button "Ignore" at bounding box center [981, 93] width 42 height 17
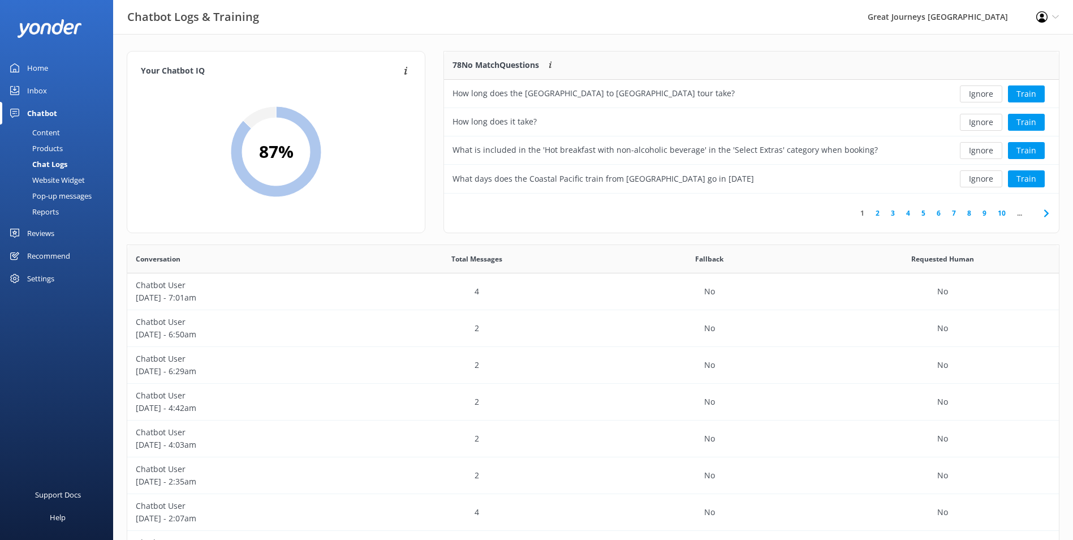
click at [989, 97] on button "Ignore" at bounding box center [981, 93] width 42 height 17
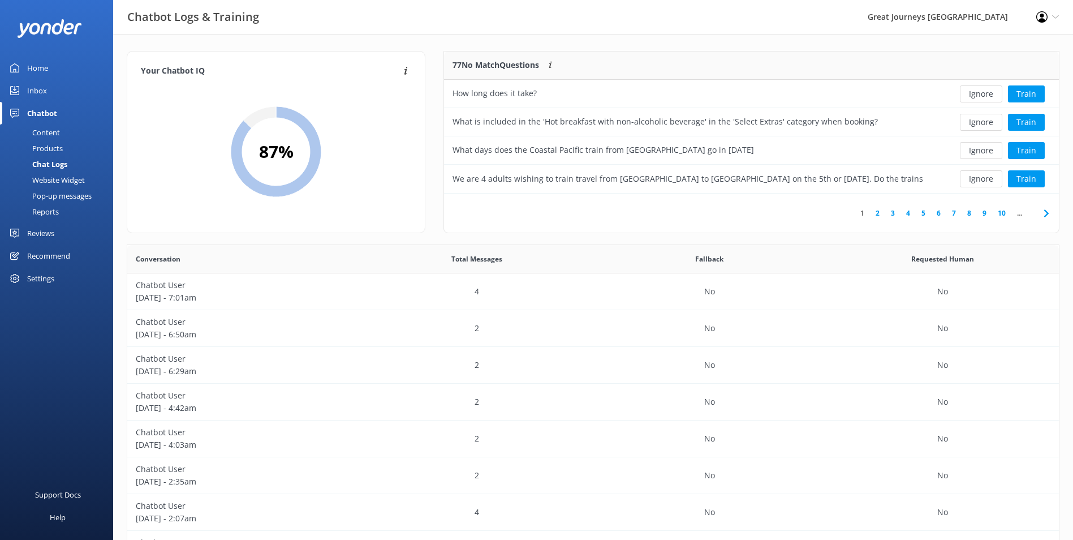
click at [989, 97] on button "Ignore" at bounding box center [981, 93] width 42 height 17
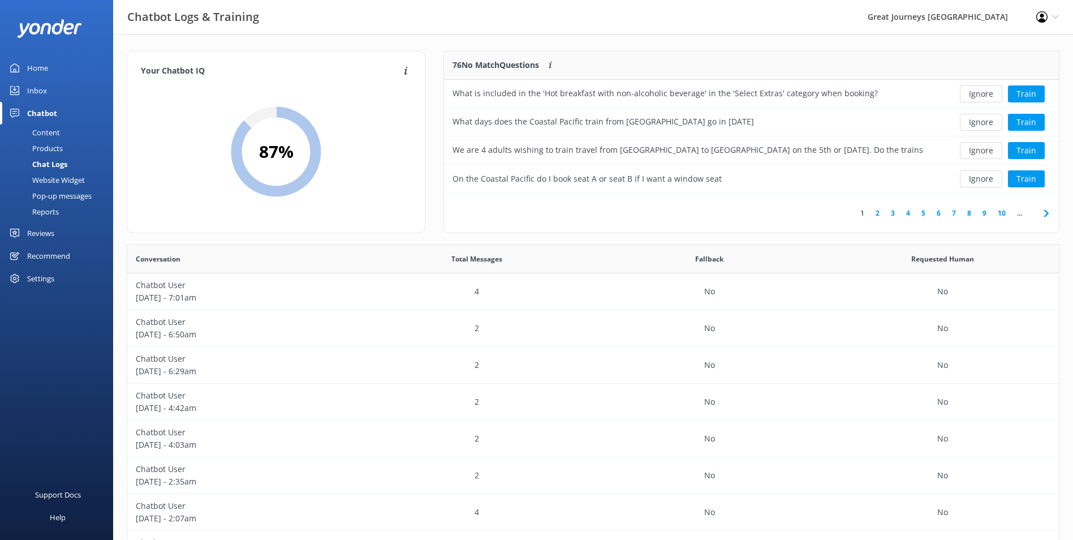
click at [989, 97] on button "Ignore" at bounding box center [981, 93] width 42 height 17
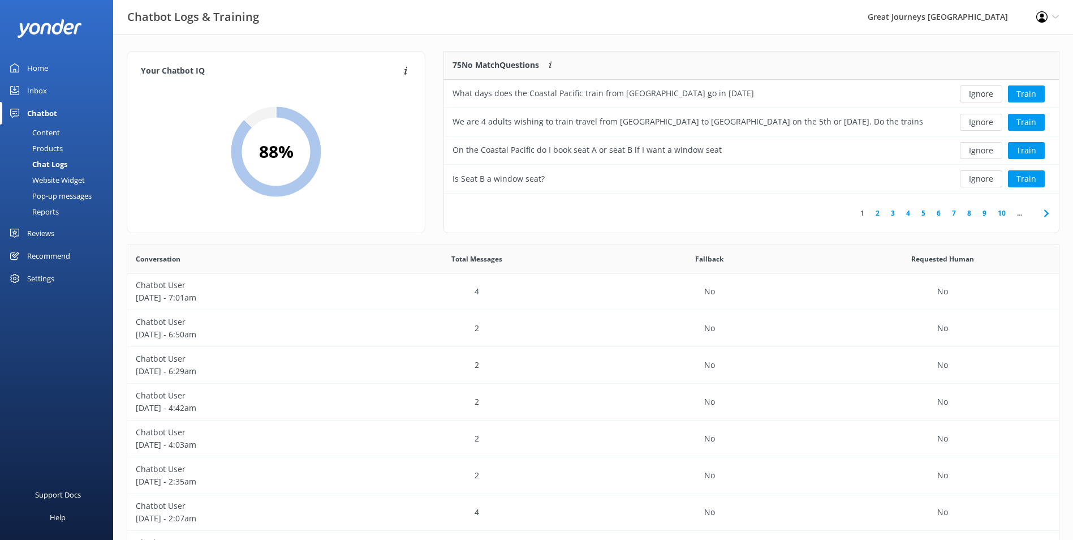
click at [989, 97] on button "Ignore" at bounding box center [981, 93] width 42 height 17
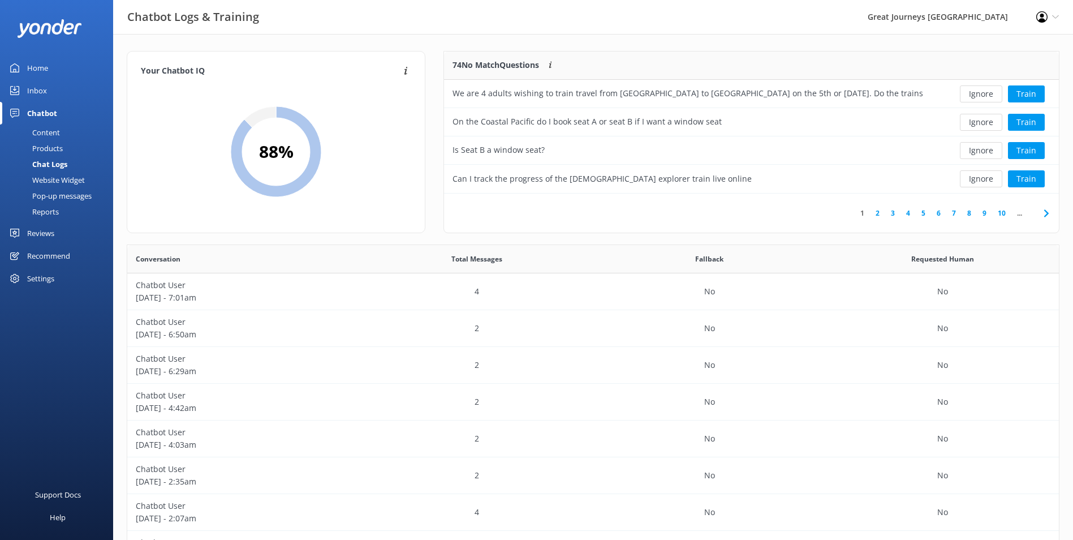
click at [989, 97] on button "Ignore" at bounding box center [981, 93] width 42 height 17
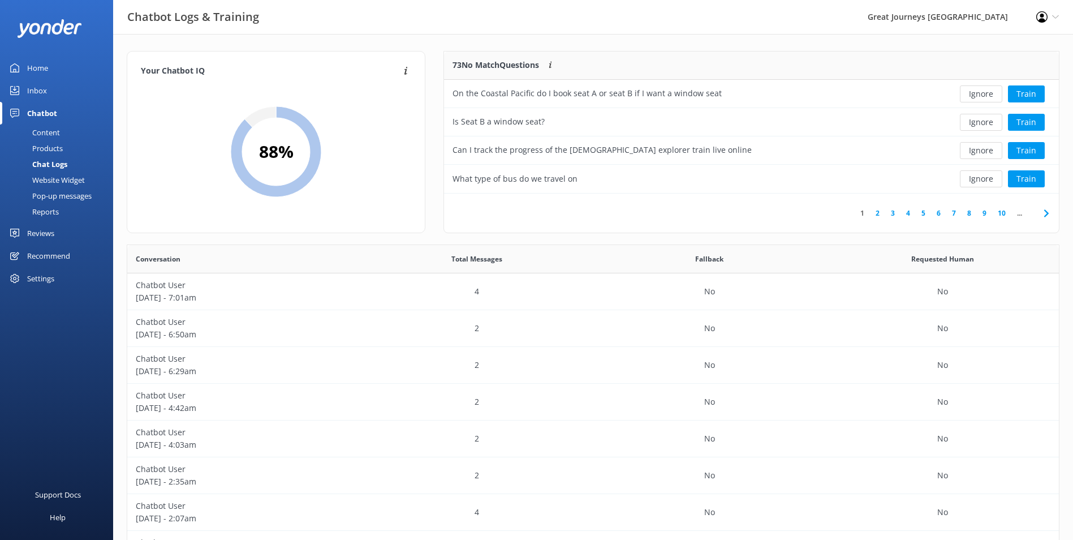
click at [989, 97] on button "Ignore" at bounding box center [981, 93] width 42 height 17
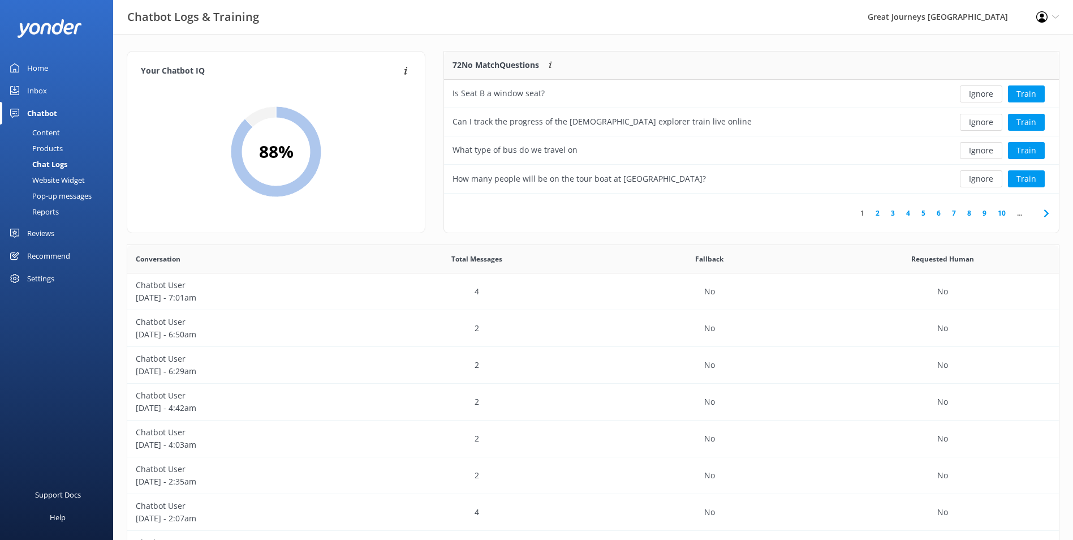
click at [989, 97] on button "Ignore" at bounding box center [981, 93] width 42 height 17
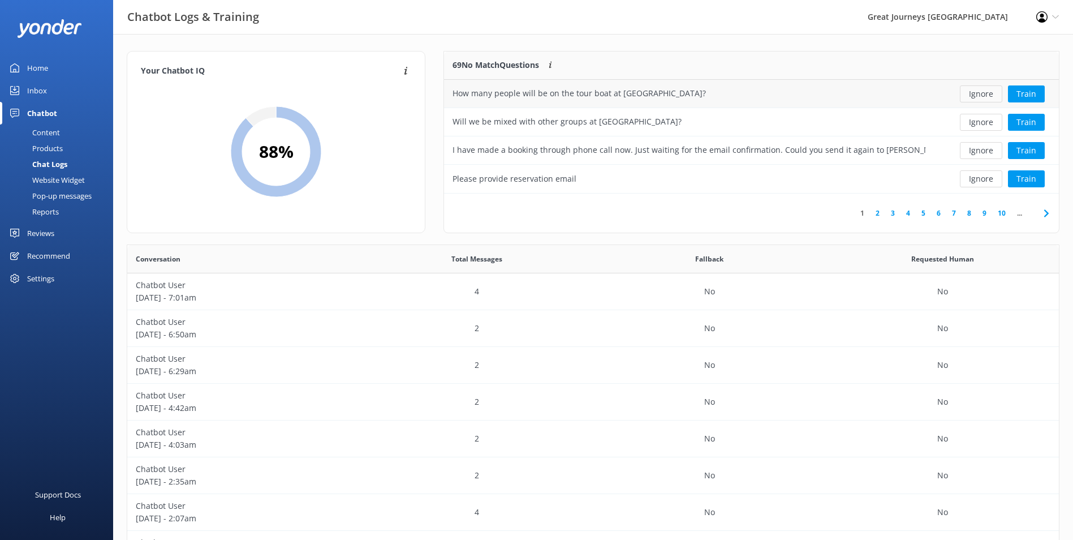
click at [987, 91] on button "Ignore" at bounding box center [981, 93] width 42 height 17
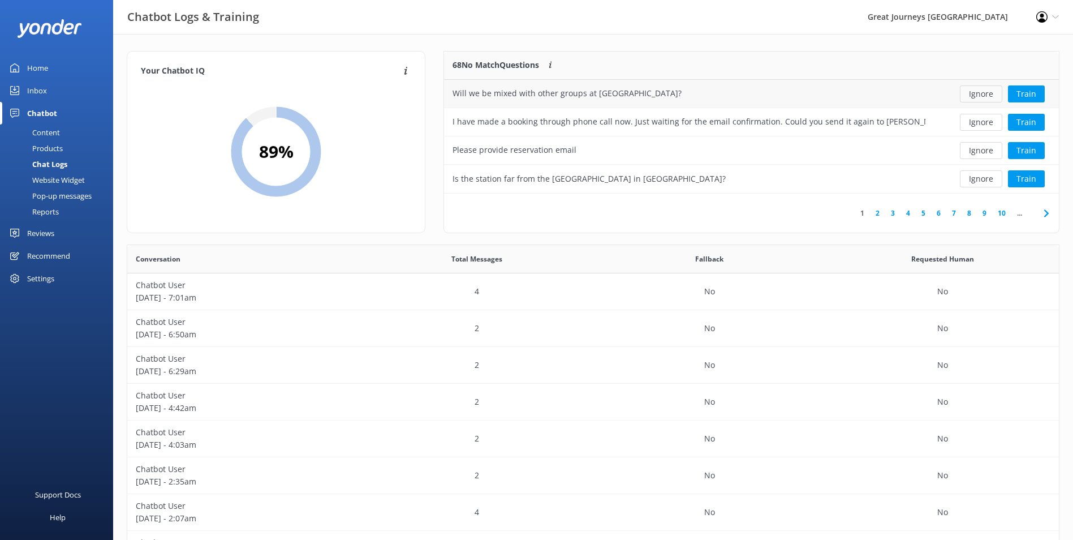
click at [987, 91] on button "Ignore" at bounding box center [981, 93] width 42 height 17
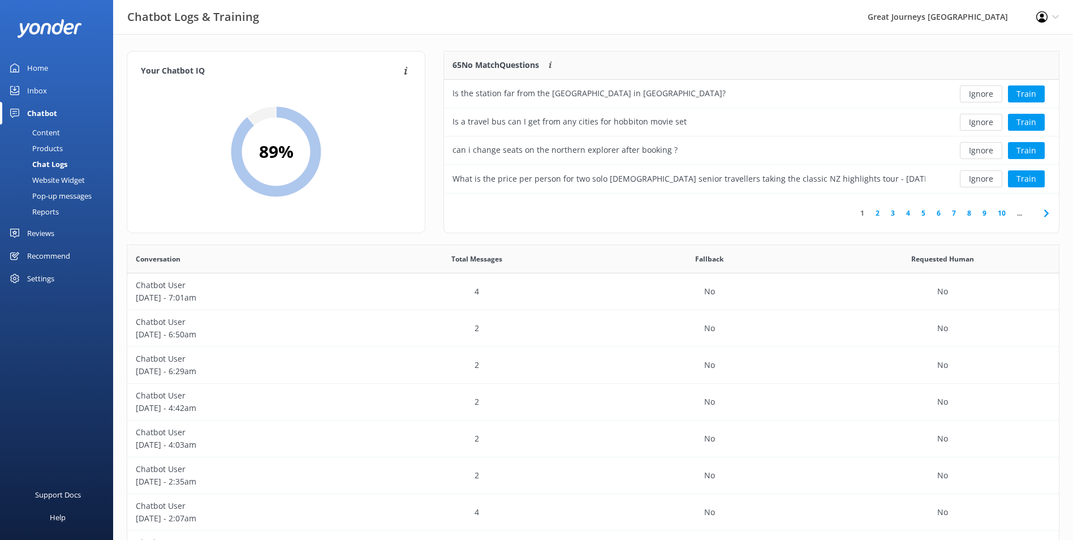
click at [987, 91] on button "Ignore" at bounding box center [981, 93] width 42 height 17
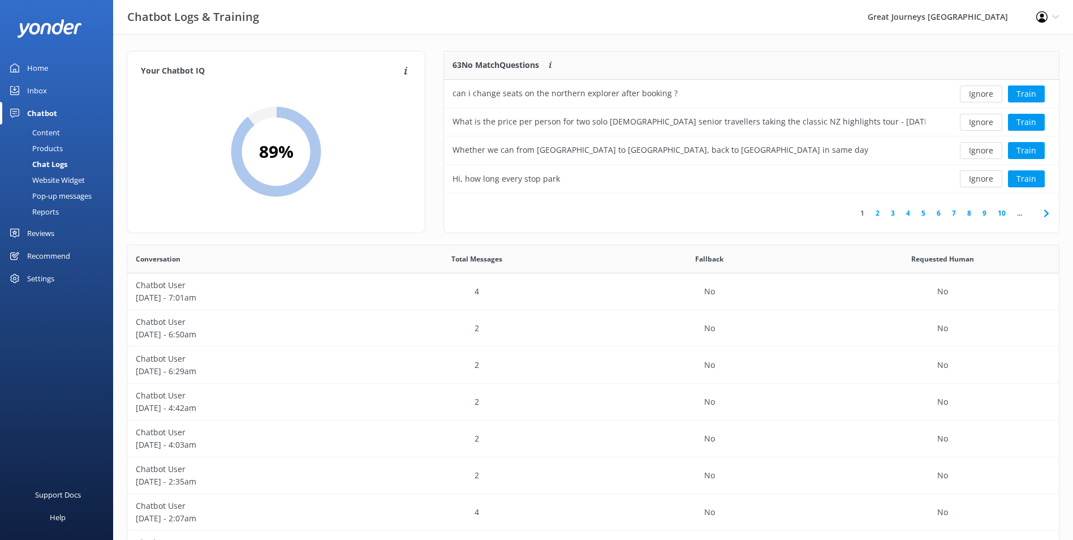
click at [987, 91] on button "Ignore" at bounding box center [981, 93] width 42 height 17
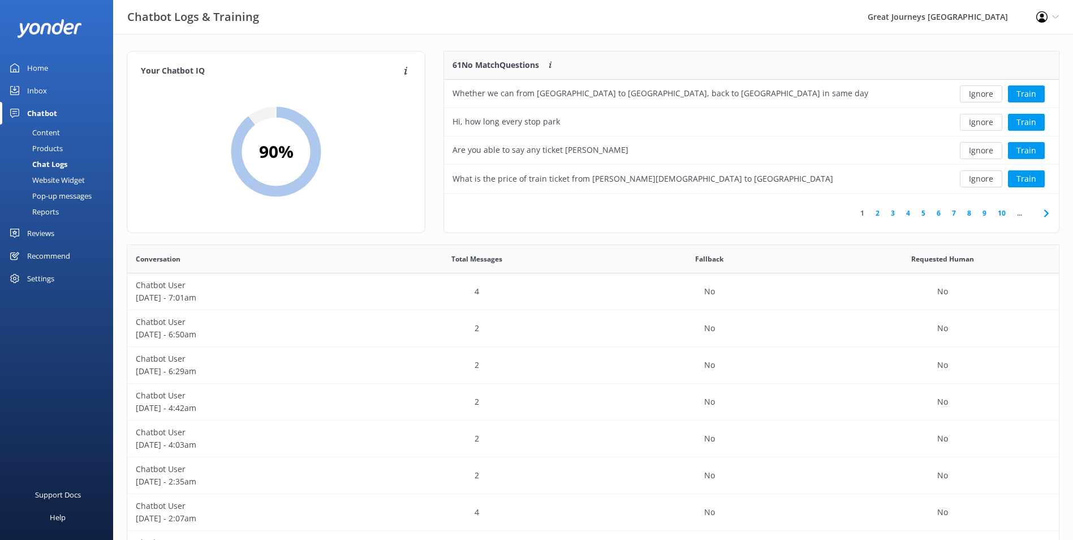
click at [987, 91] on button "Ignore" at bounding box center [981, 93] width 42 height 17
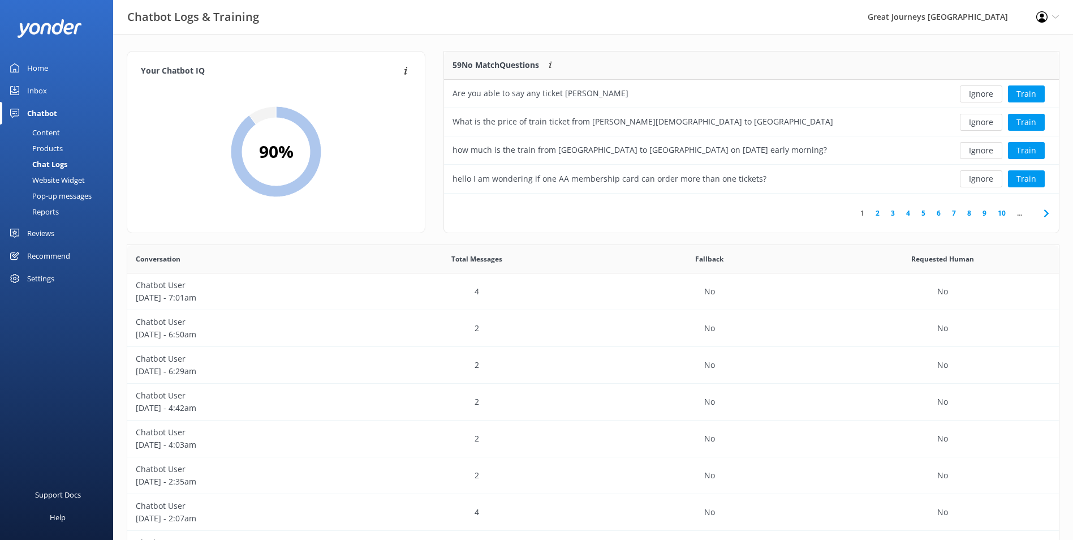
click at [987, 91] on button "Ignore" at bounding box center [981, 93] width 42 height 17
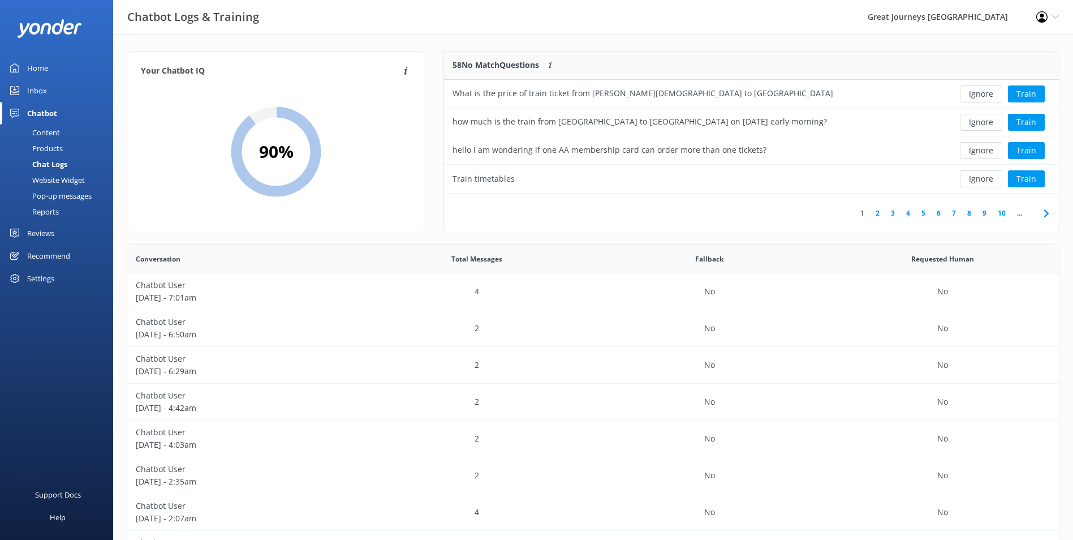
click at [987, 91] on button "Ignore" at bounding box center [981, 93] width 42 height 17
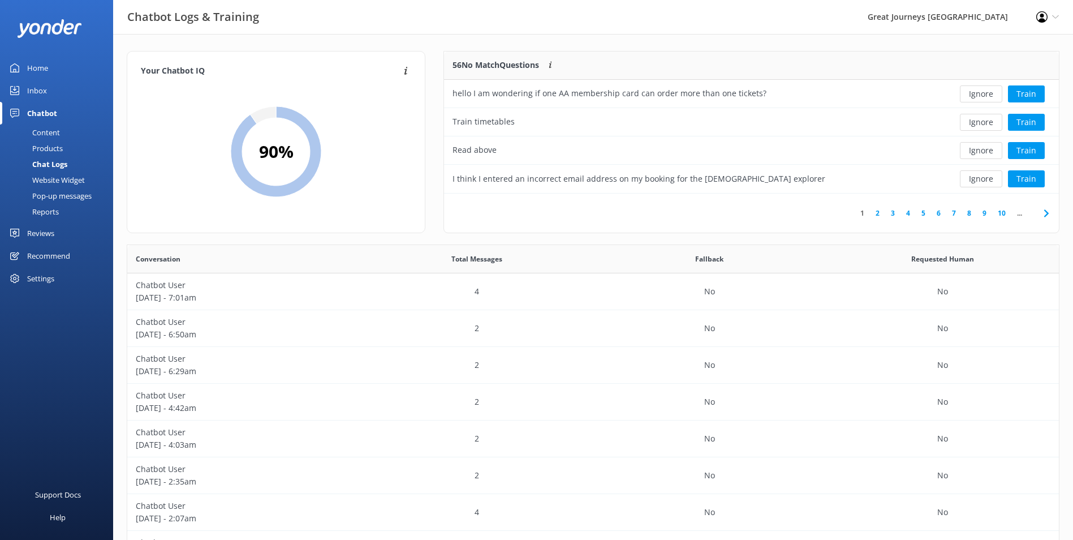
click at [987, 91] on button "Ignore" at bounding box center [981, 93] width 42 height 17
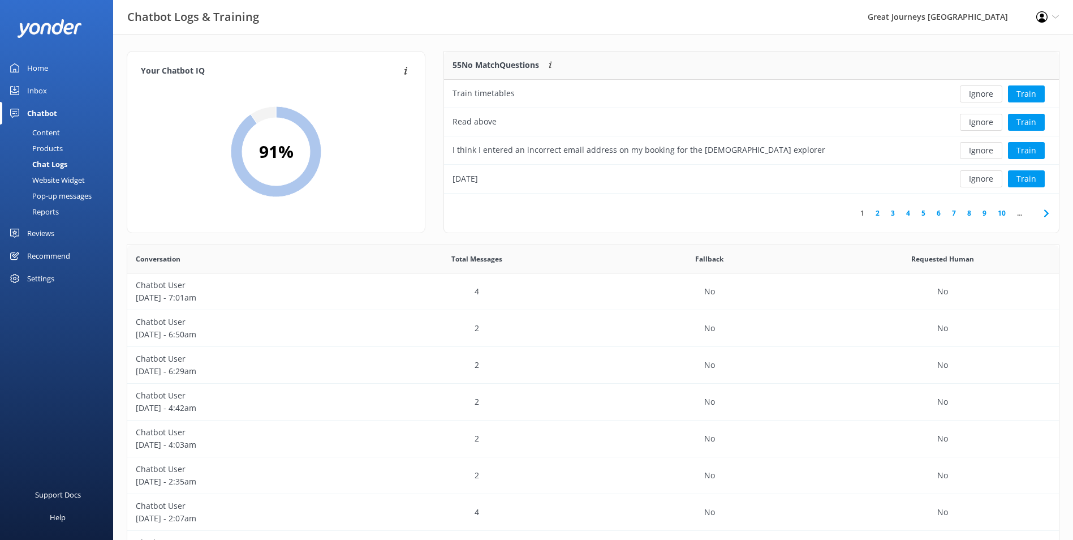
click at [987, 91] on button "Ignore" at bounding box center [981, 93] width 42 height 17
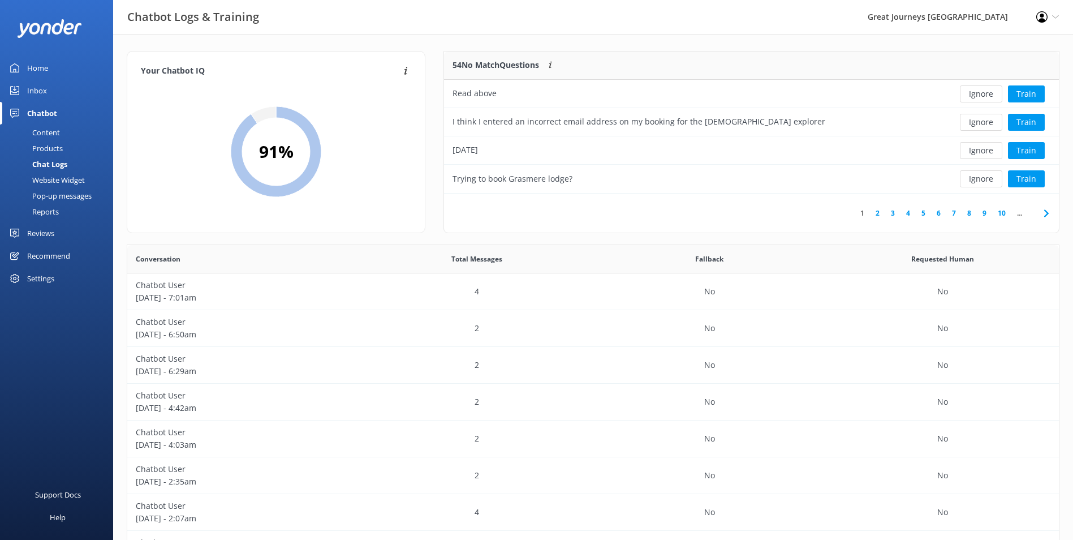
click at [987, 91] on button "Ignore" at bounding box center [981, 93] width 42 height 17
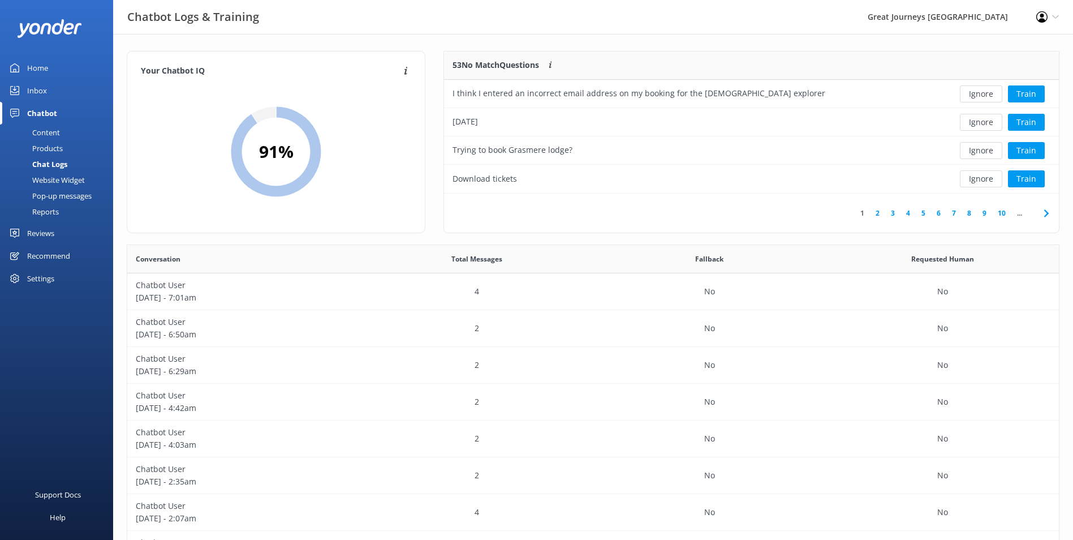
click at [987, 91] on button "Ignore" at bounding box center [981, 93] width 42 height 17
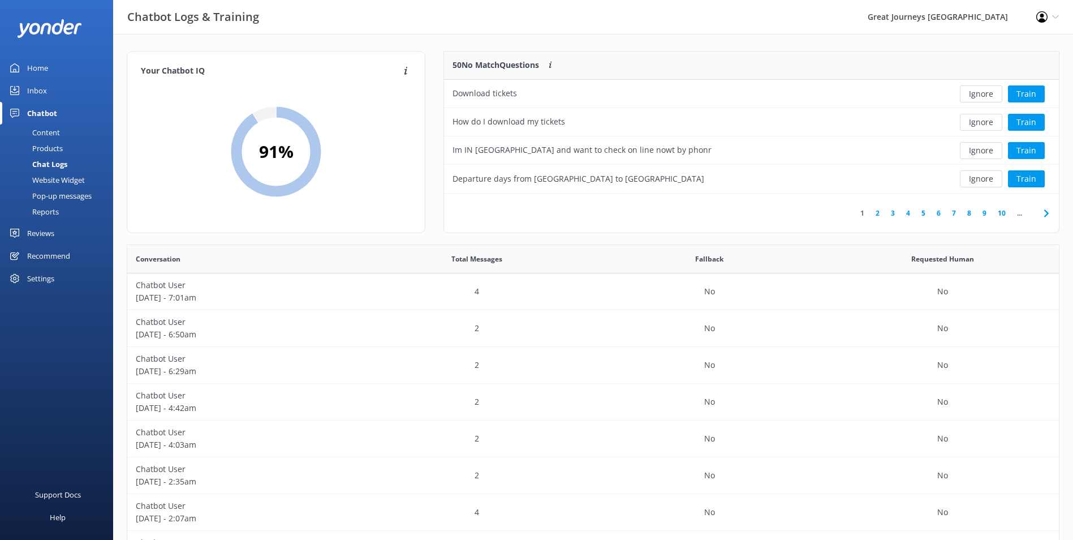
click at [987, 91] on button "Ignore" at bounding box center [981, 93] width 42 height 17
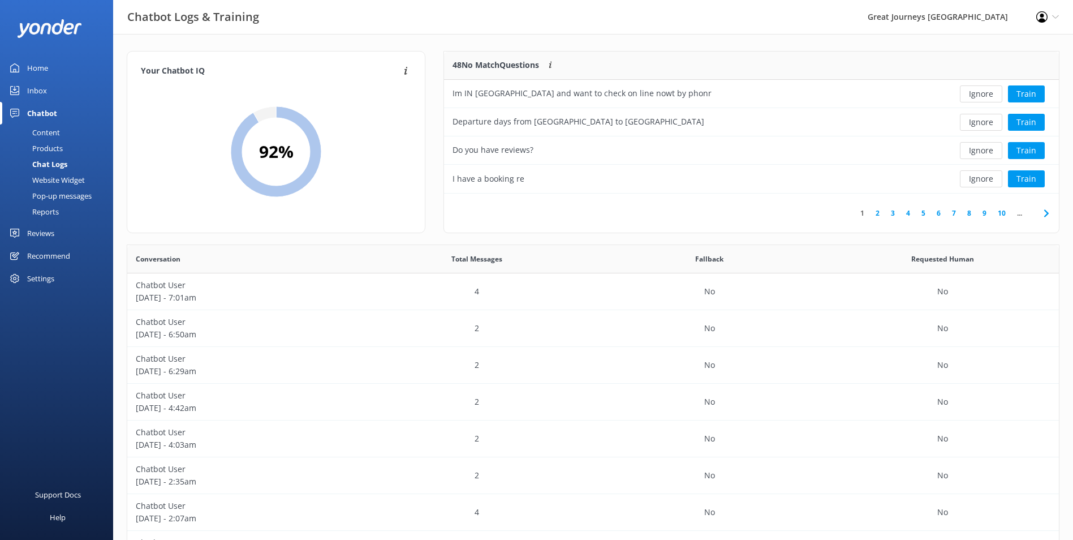
click at [987, 91] on button "Ignore" at bounding box center [981, 93] width 42 height 17
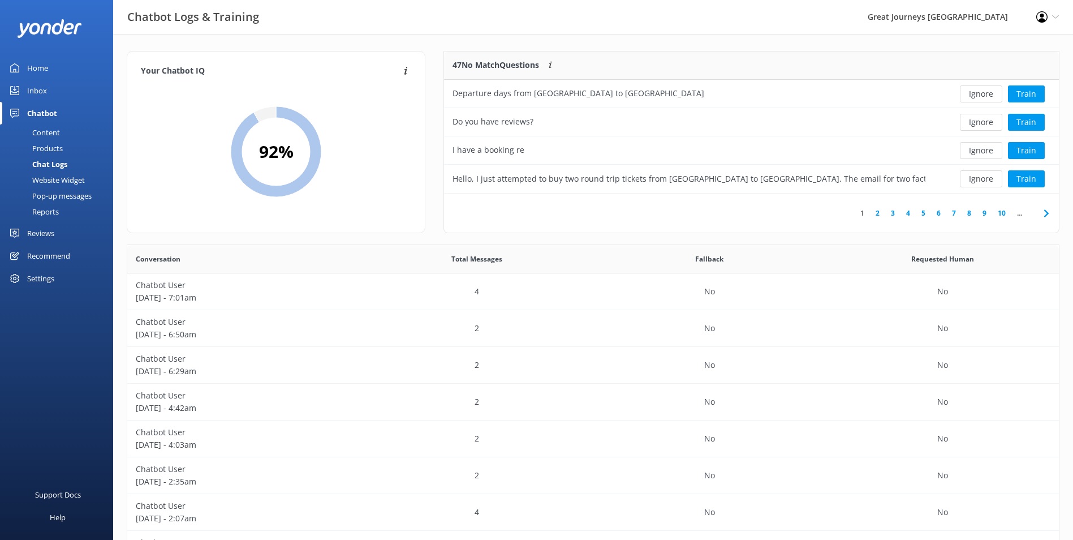
click at [987, 91] on button "Ignore" at bounding box center [981, 93] width 42 height 17
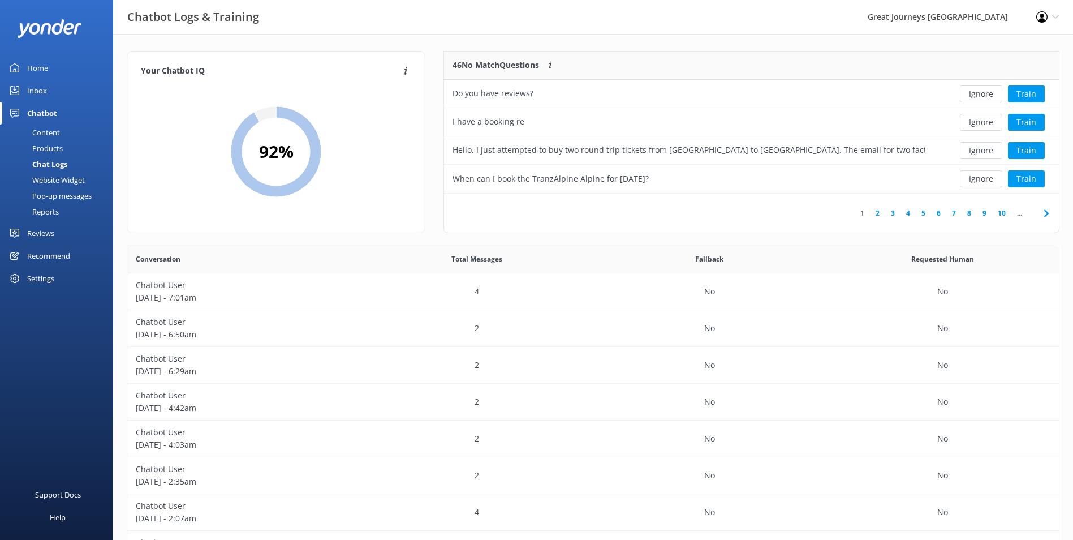
click at [987, 91] on button "Ignore" at bounding box center [981, 93] width 42 height 17
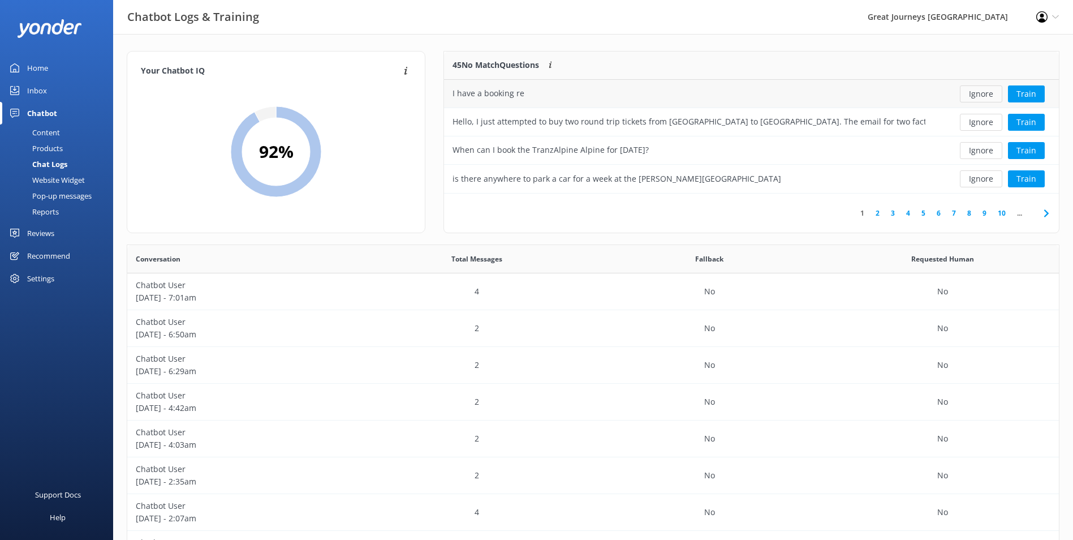
click at [986, 91] on button "Ignore" at bounding box center [981, 93] width 42 height 17
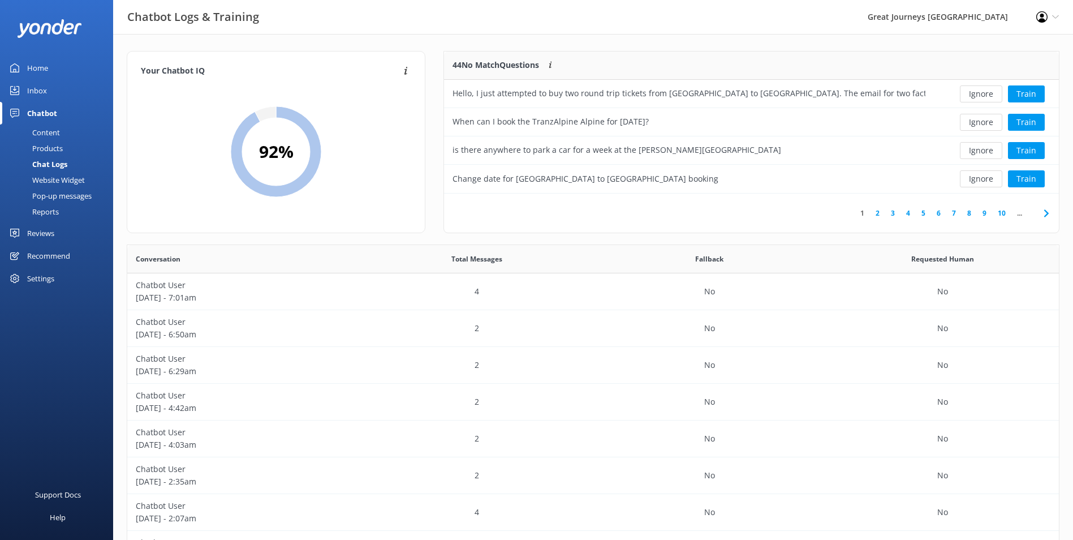
click at [986, 91] on button "Ignore" at bounding box center [981, 93] width 42 height 17
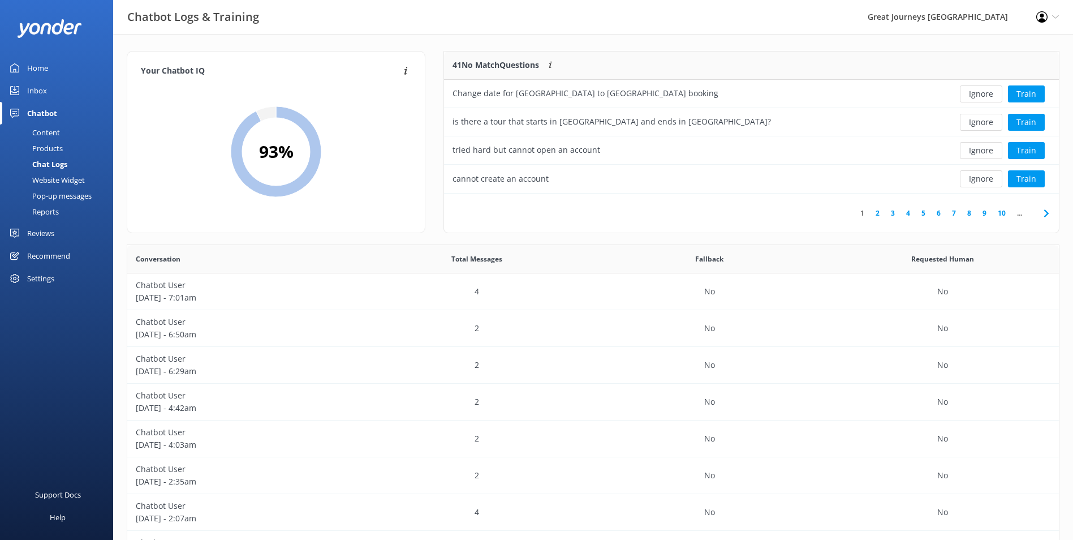
click at [986, 91] on button "Ignore" at bounding box center [981, 93] width 42 height 17
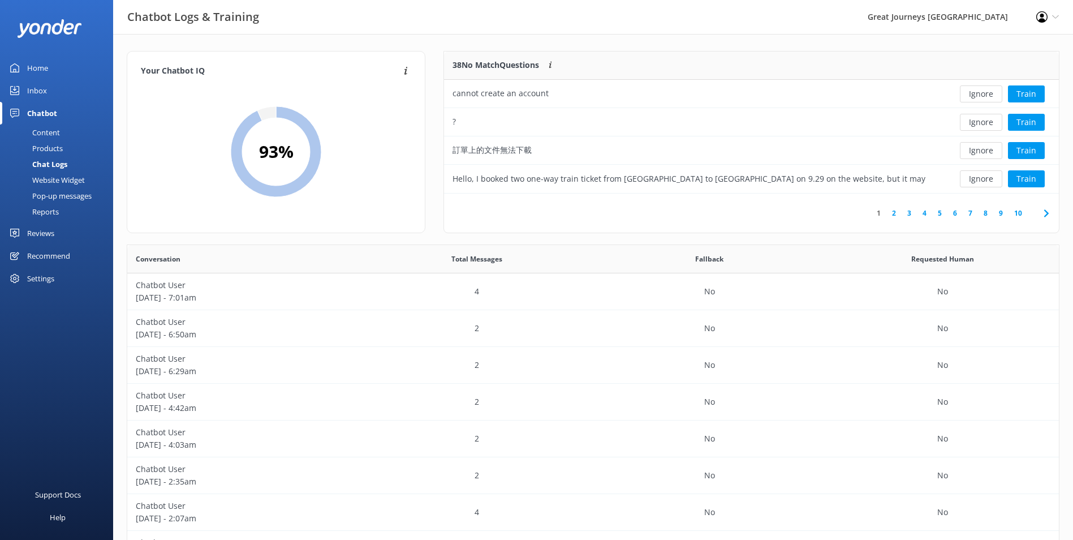
click at [986, 91] on button "Ignore" at bounding box center [981, 93] width 42 height 17
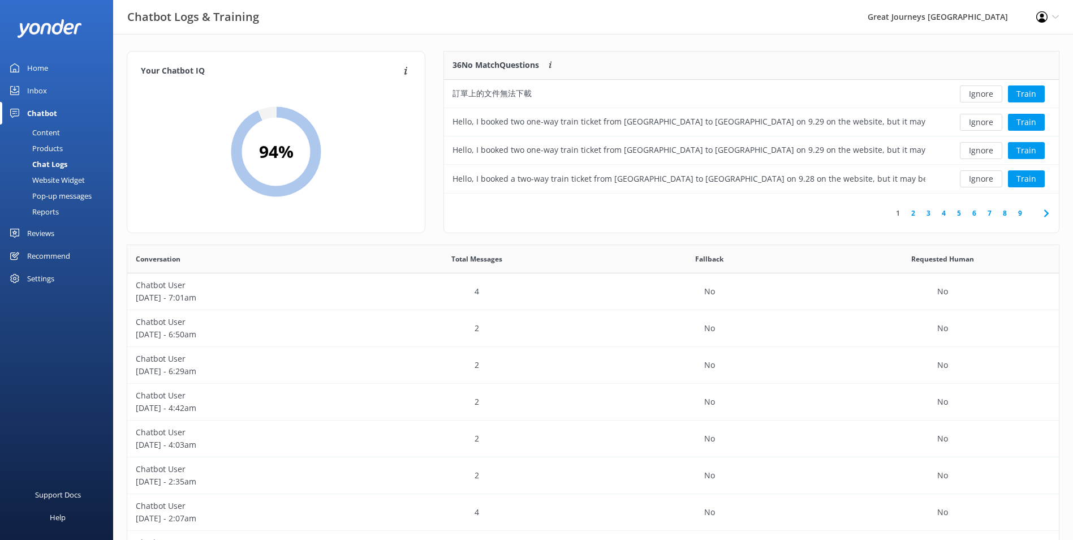
click at [986, 91] on button "Ignore" at bounding box center [981, 93] width 42 height 17
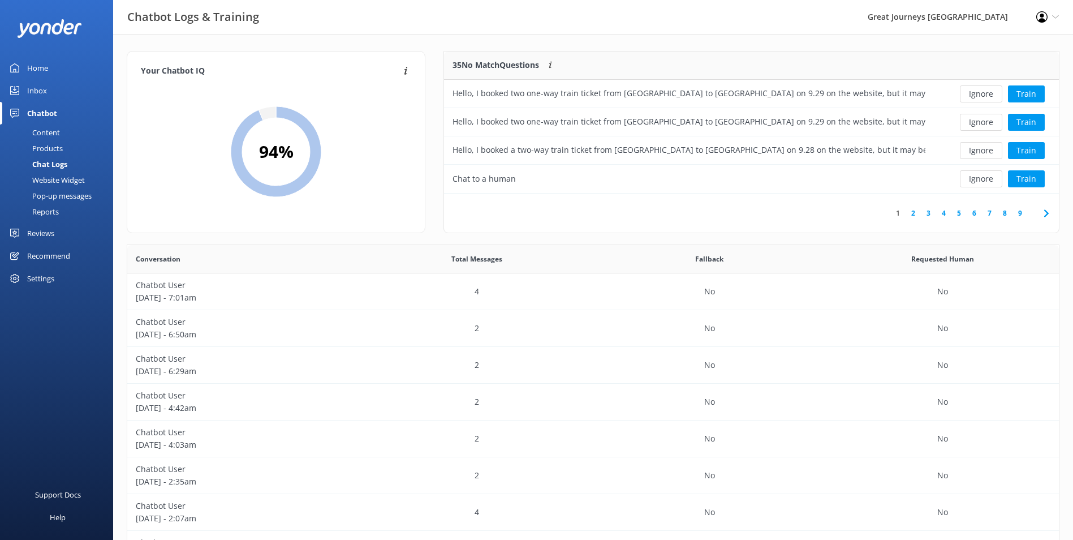
click at [986, 91] on button "Ignore" at bounding box center [981, 93] width 42 height 17
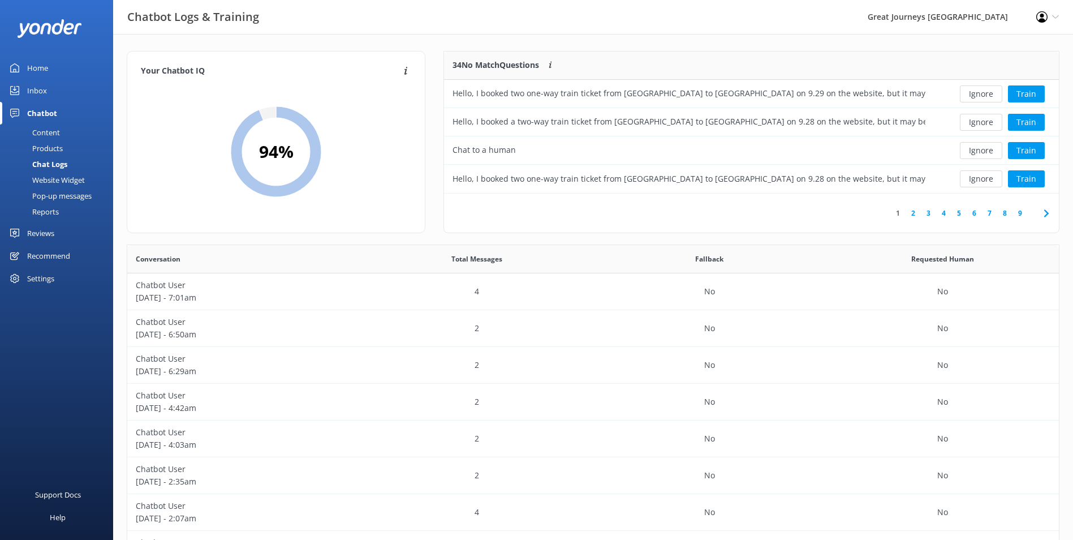
click at [984, 94] on button "Ignore" at bounding box center [981, 93] width 42 height 17
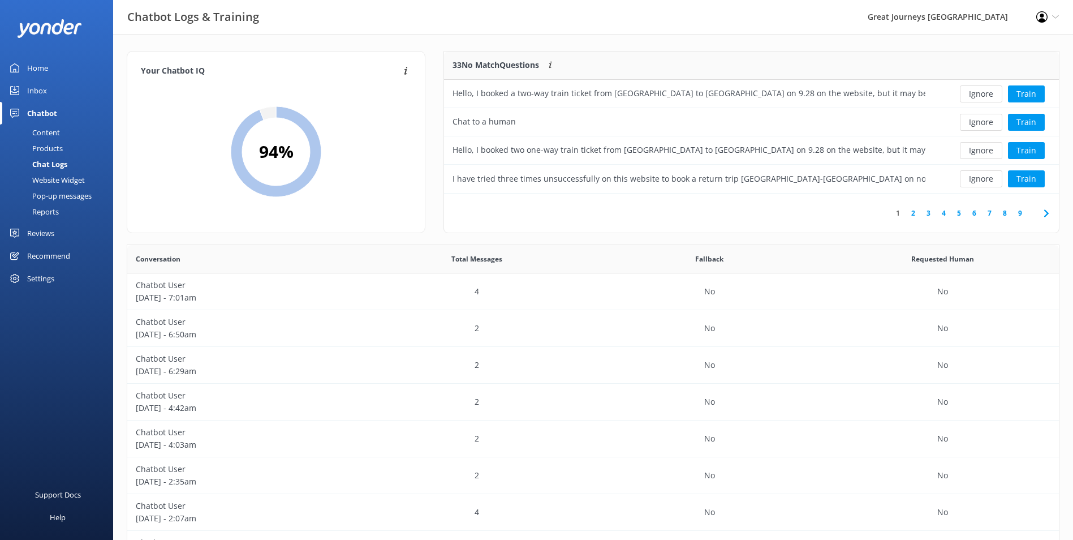
click at [984, 94] on button "Ignore" at bounding box center [981, 93] width 42 height 17
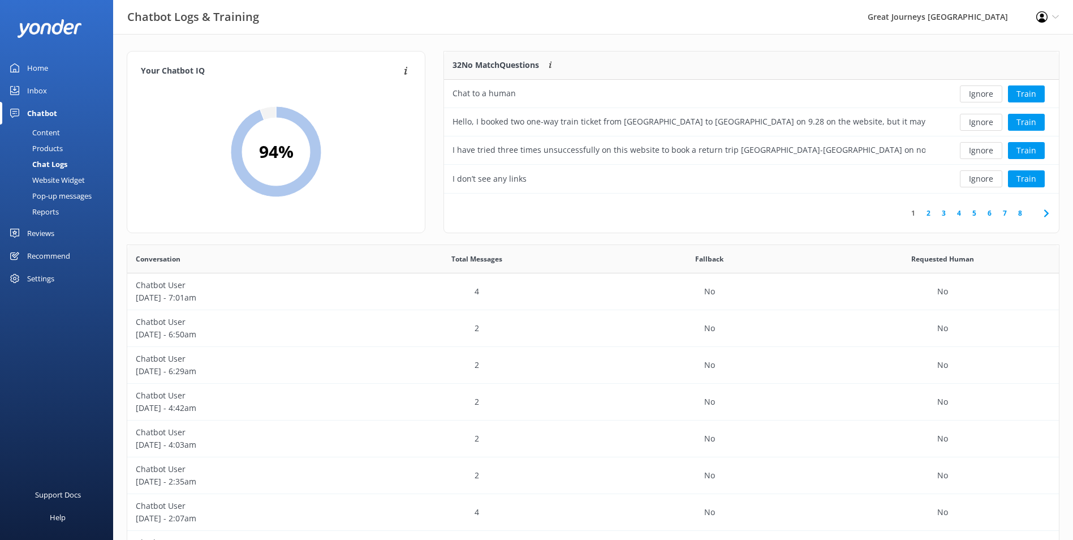
click at [984, 94] on button "Ignore" at bounding box center [981, 93] width 42 height 17
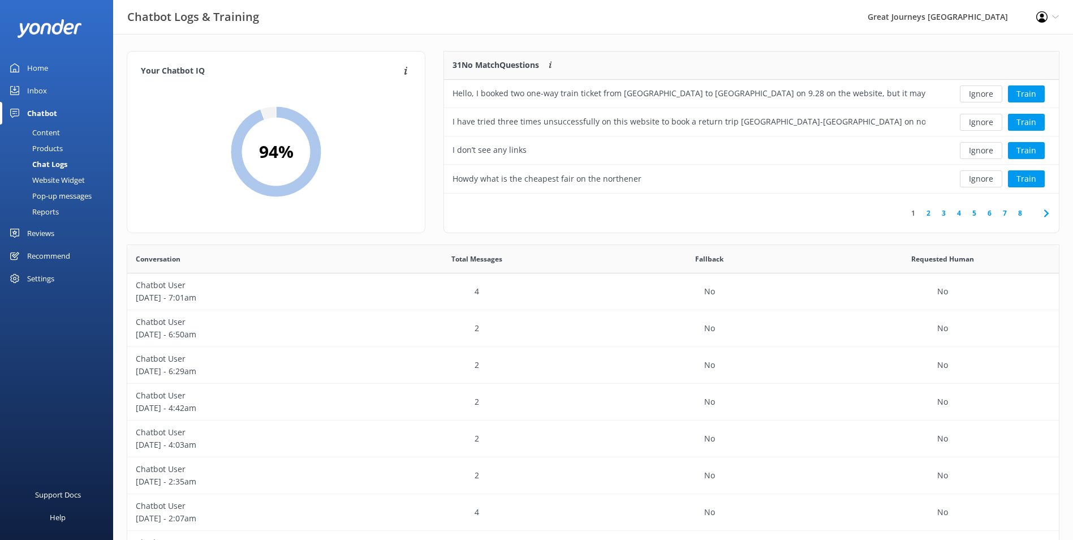
click at [984, 94] on button "Ignore" at bounding box center [981, 93] width 42 height 17
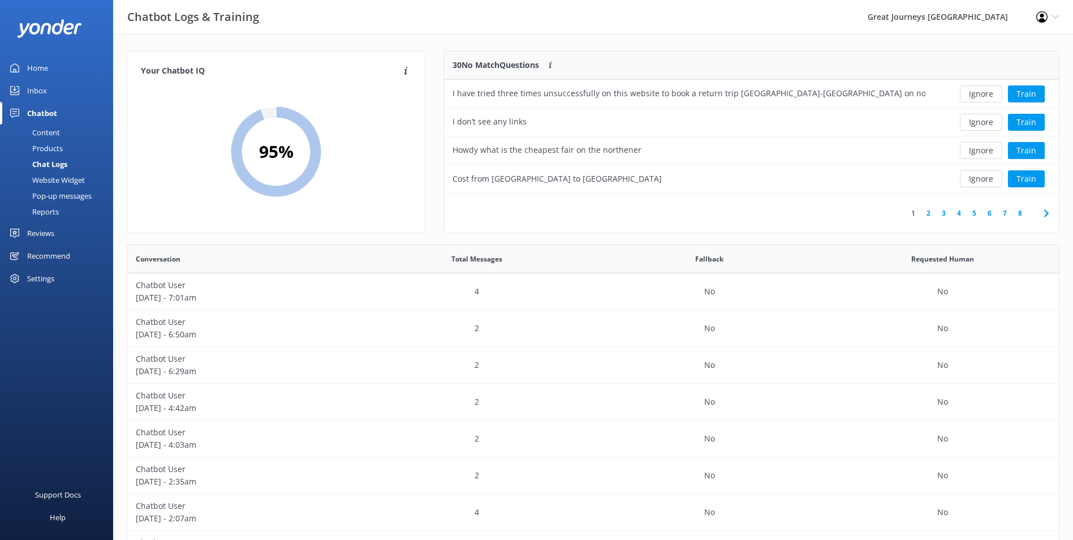
click at [984, 94] on button "Ignore" at bounding box center [981, 93] width 42 height 17
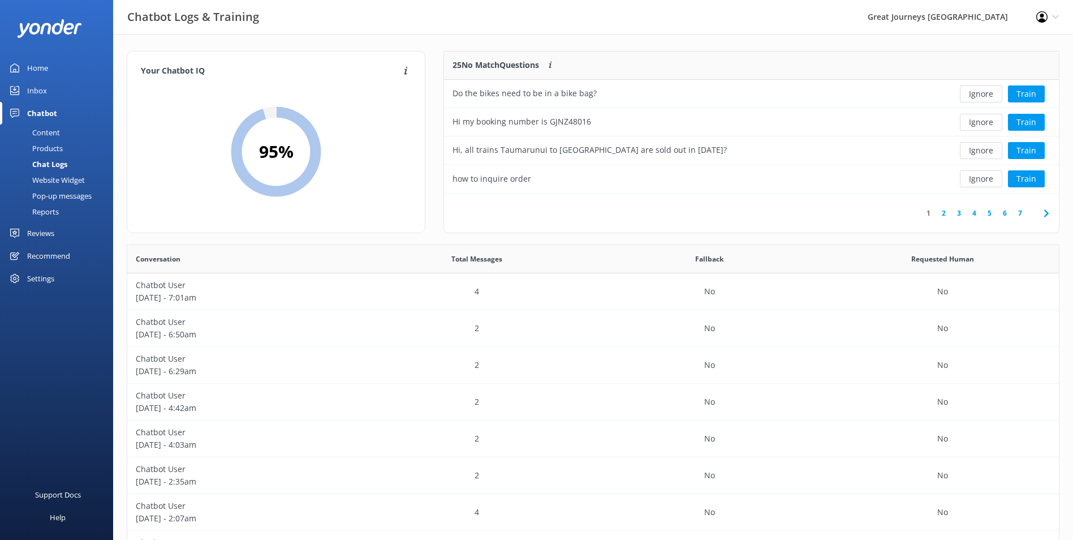
click at [984, 94] on button "Ignore" at bounding box center [981, 93] width 42 height 17
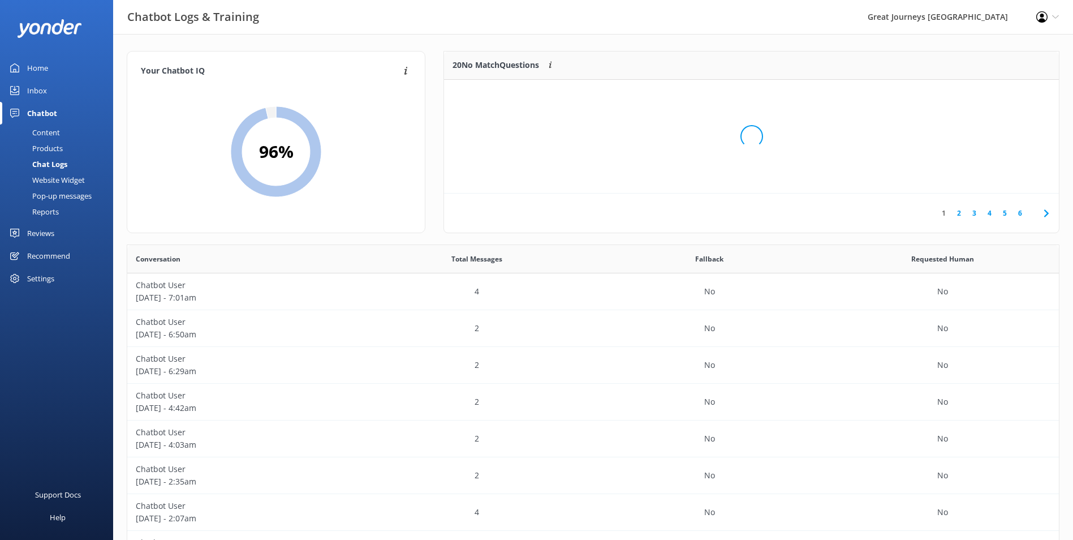
click at [984, 94] on div "Loading.." at bounding box center [751, 137] width 592 height 540
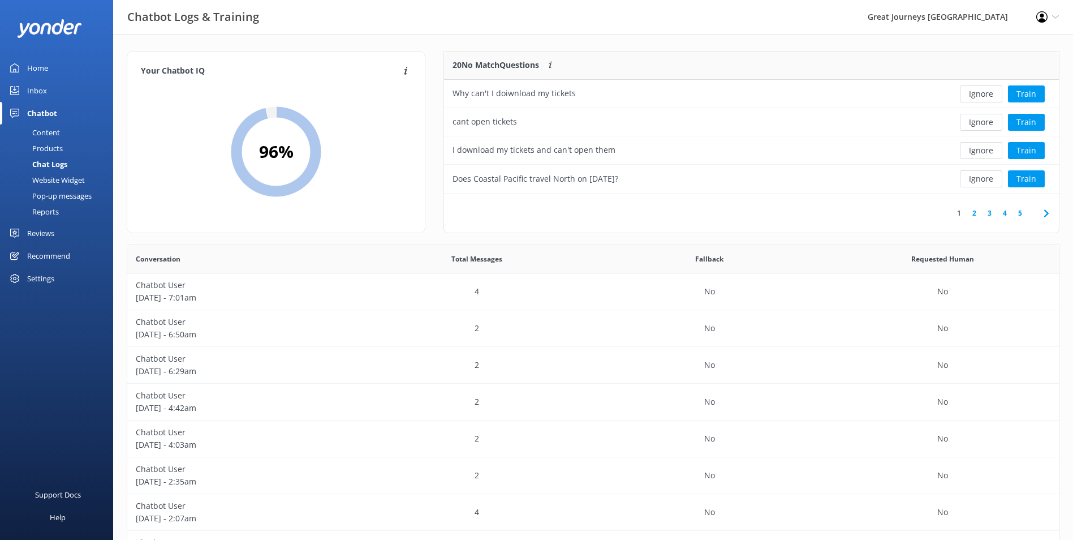
click at [984, 94] on button "Ignore" at bounding box center [981, 93] width 42 height 17
click at [984, 94] on div "Loading.. Train" at bounding box center [996, 93] width 108 height 17
click at [984, 94] on button "Ignore" at bounding box center [981, 93] width 42 height 17
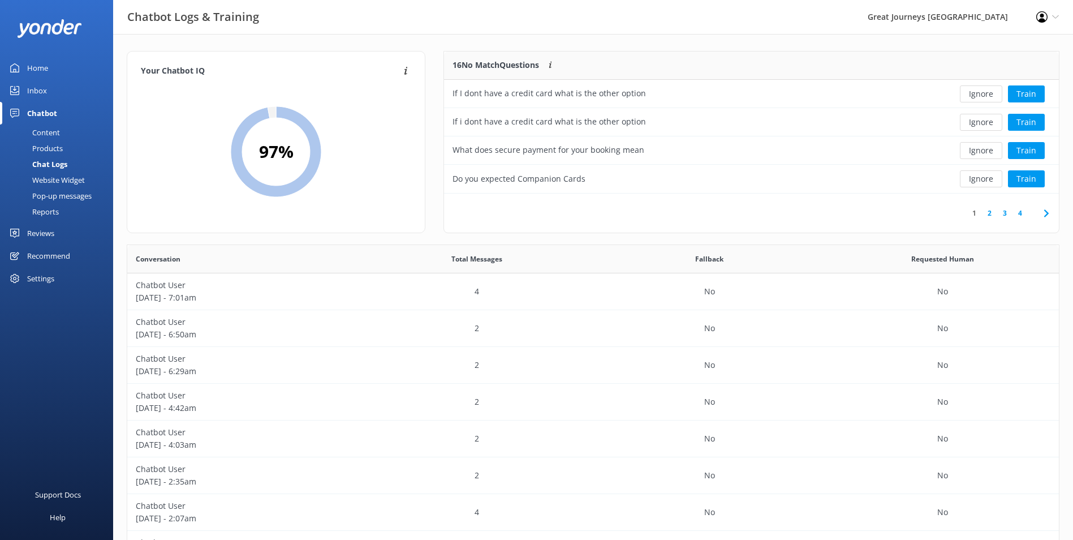
click at [984, 94] on button "Ignore" at bounding box center [981, 93] width 42 height 17
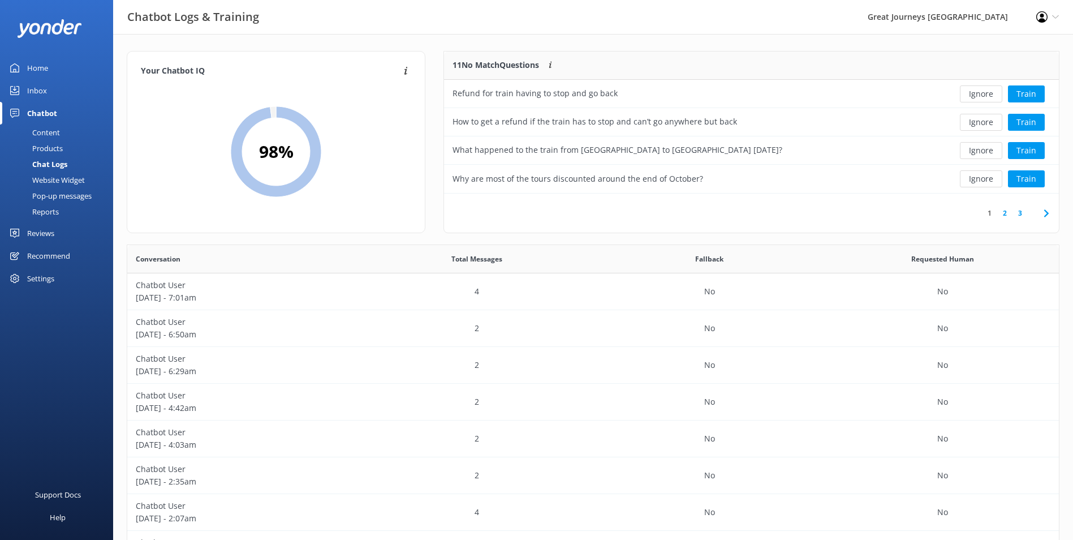
click at [984, 94] on button "Ignore" at bounding box center [981, 93] width 42 height 17
click at [984, 96] on button "Ignore" at bounding box center [981, 93] width 42 height 17
click at [983, 96] on button "Ignore" at bounding box center [981, 93] width 42 height 17
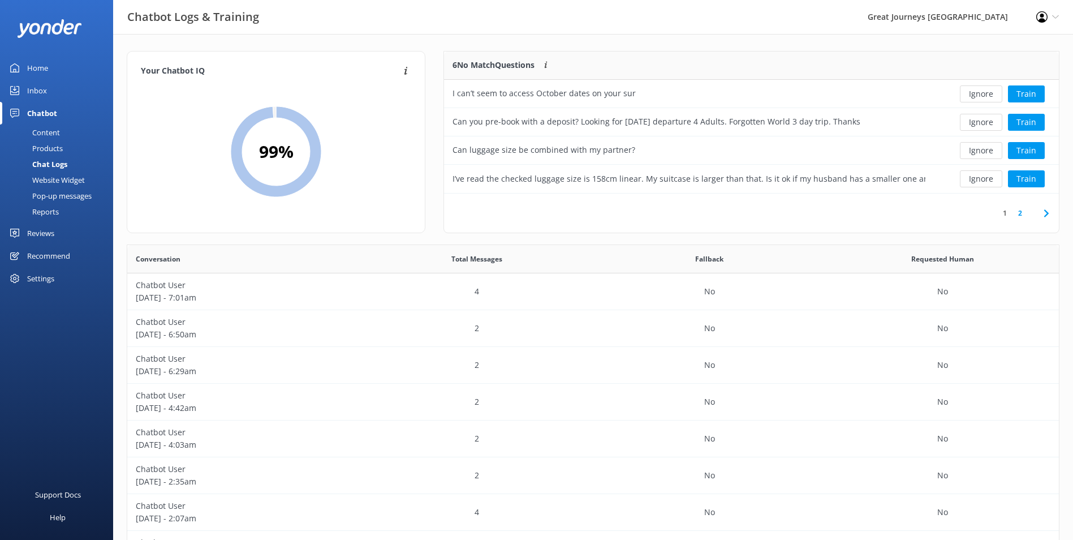
click at [983, 96] on button "Ignore" at bounding box center [981, 93] width 42 height 17
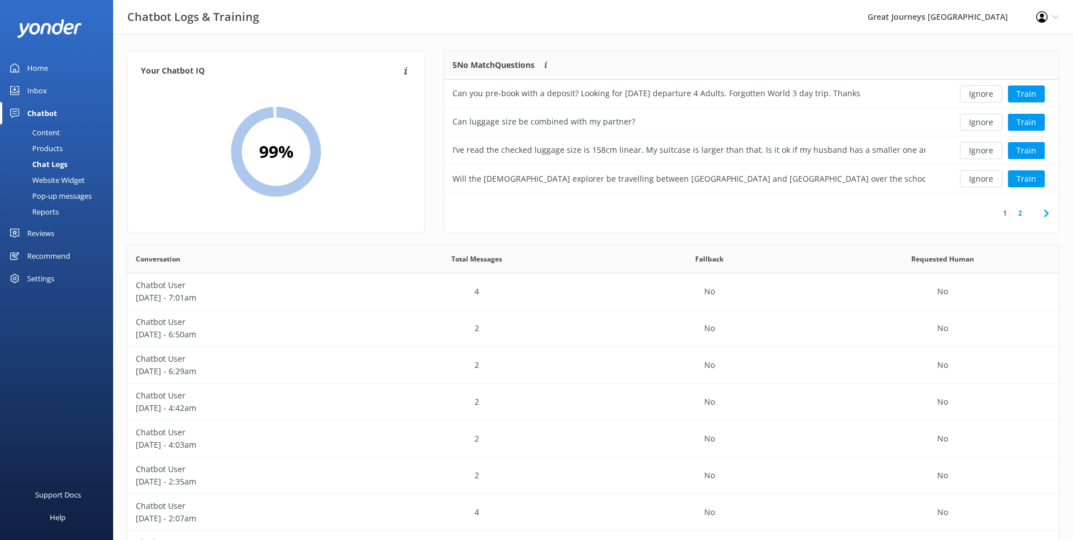
click at [983, 96] on button "Ignore" at bounding box center [981, 93] width 42 height 17
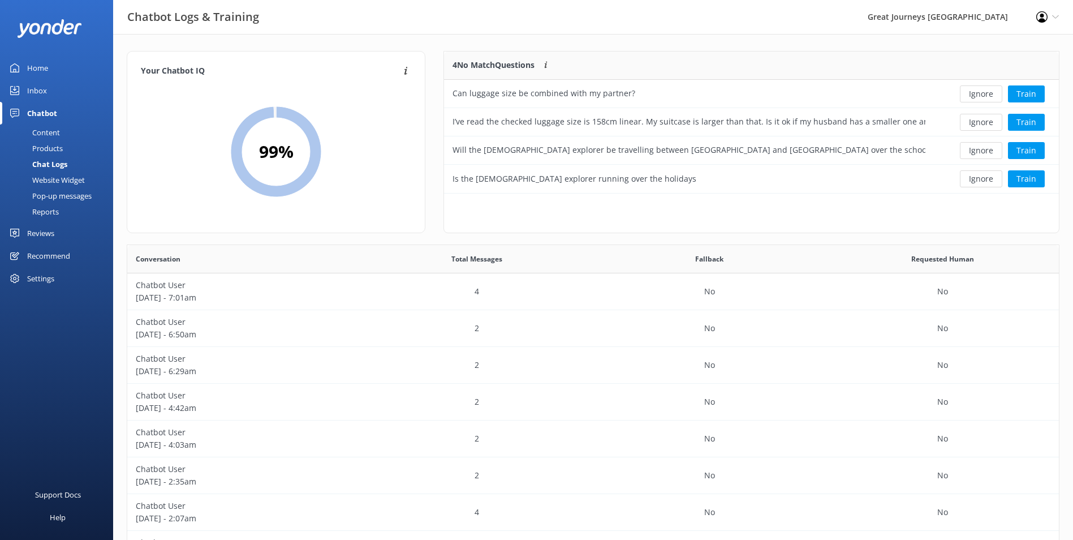
click at [983, 96] on button "Ignore" at bounding box center [981, 93] width 42 height 17
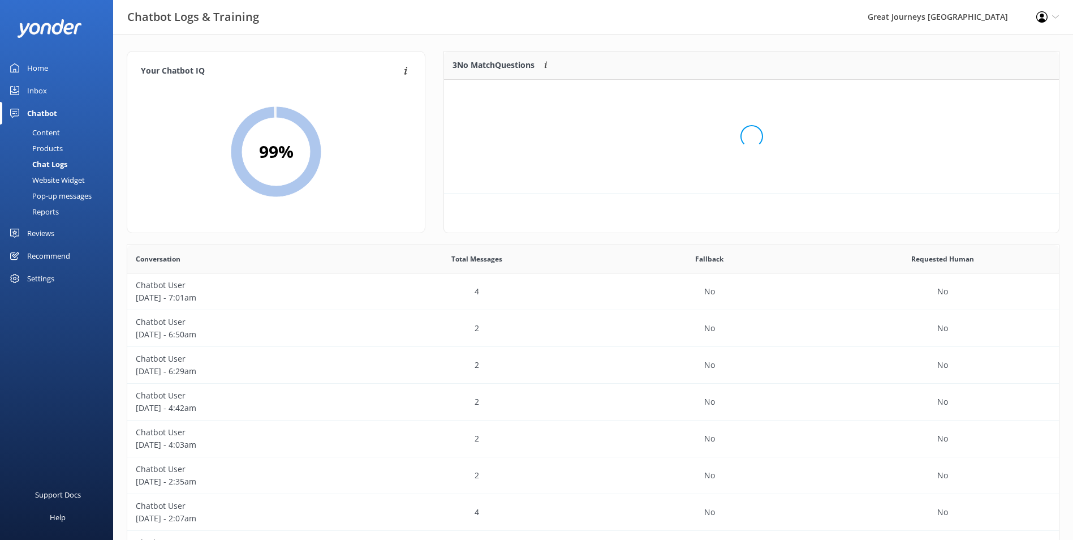
scroll to position [105, 606]
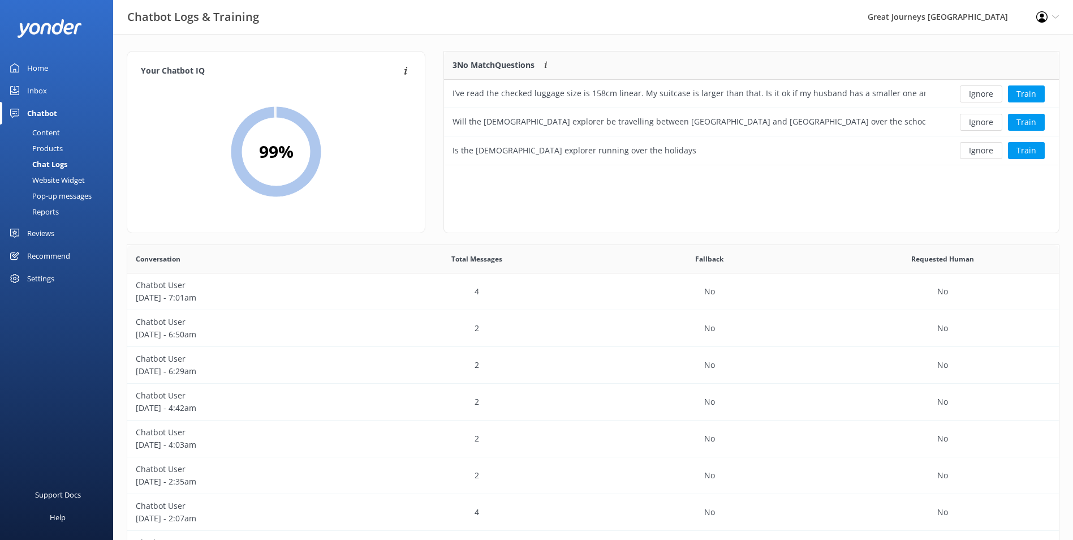
click at [983, 96] on button "Ignore" at bounding box center [981, 93] width 42 height 17
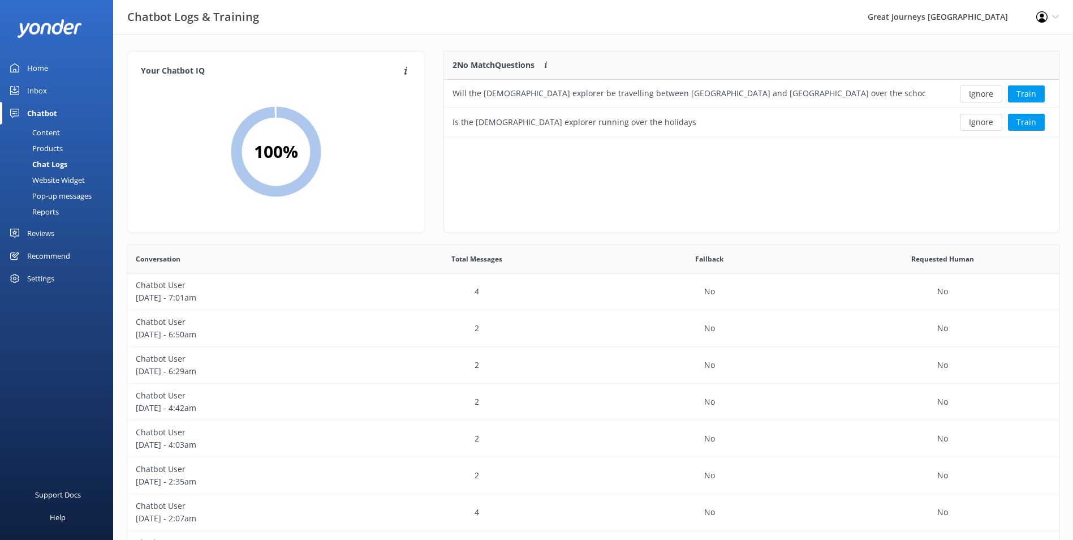
scroll to position [77, 606]
click at [983, 96] on button "Ignore" at bounding box center [981, 93] width 42 height 17
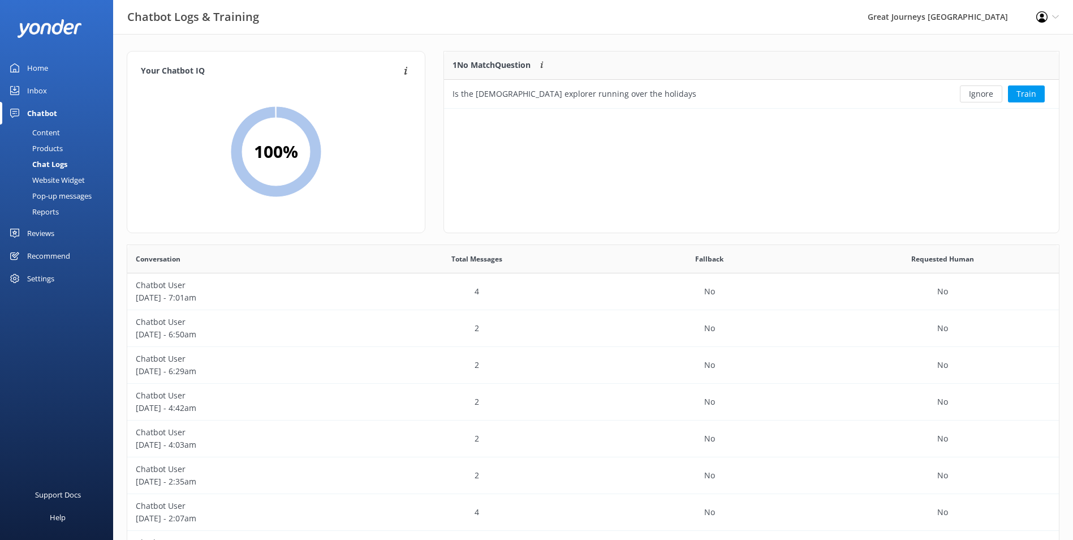
scroll to position [49, 606]
click at [983, 96] on button "Ignore" at bounding box center [981, 93] width 42 height 17
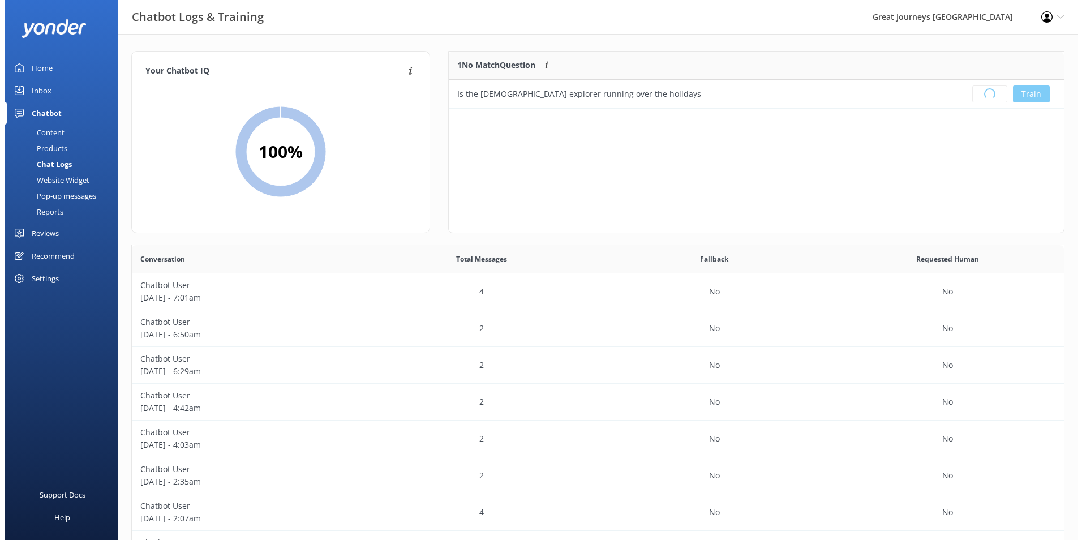
scroll to position [133, 606]
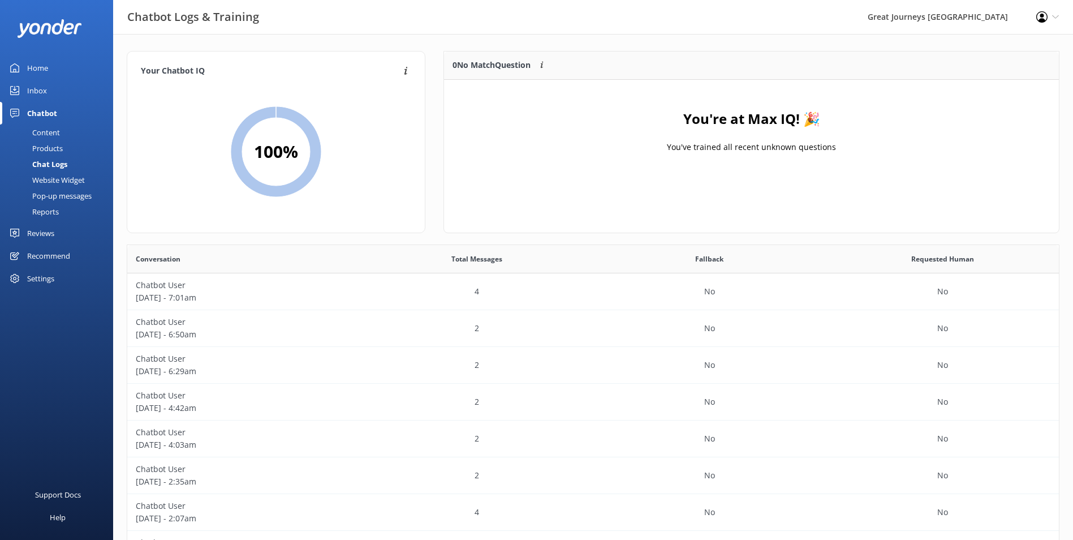
click at [1053, 20] on div "Profile Settings Logout" at bounding box center [1047, 17] width 51 height 34
click at [999, 76] on link "Logout" at bounding box center [1016, 77] width 113 height 28
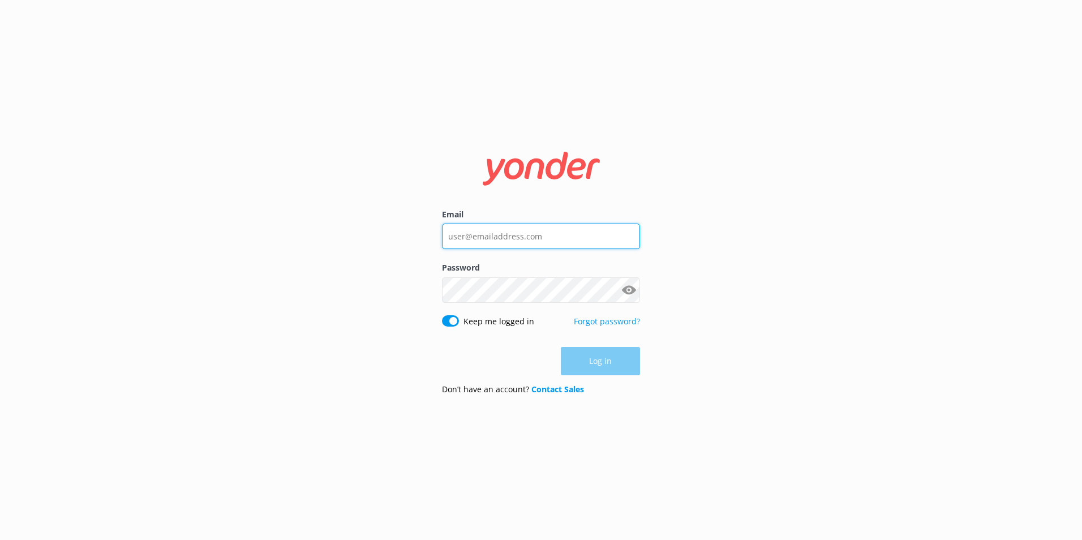
type input "[PERSON_NAME][EMAIL_ADDRESS][PERSON_NAME][DOMAIN_NAME]"
